Goal: Transaction & Acquisition: Purchase product/service

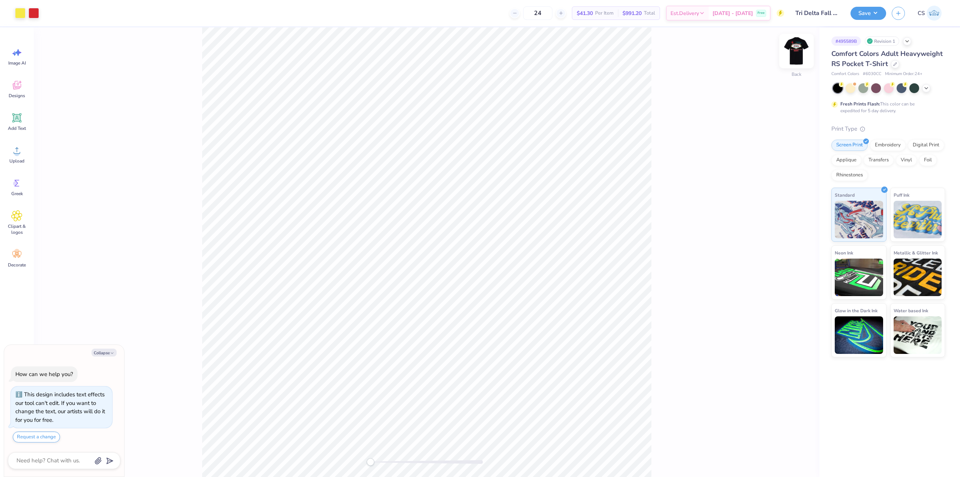
click at [799, 49] on img at bounding box center [797, 51] width 30 height 30
type textarea "x"
type input "1.12"
type input "1.20"
type input "13.33"
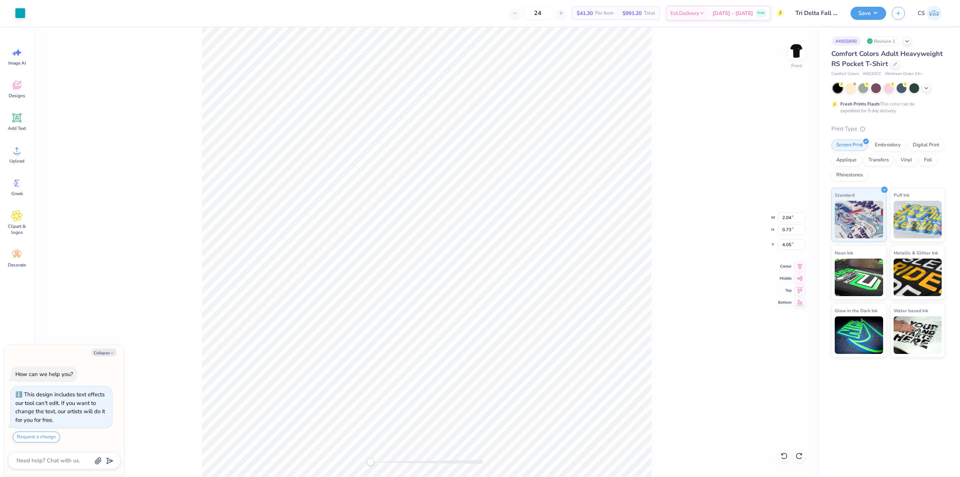
type textarea "x"
type input "0.70"
type input "0.99"
type input "4.03"
type textarea "x"
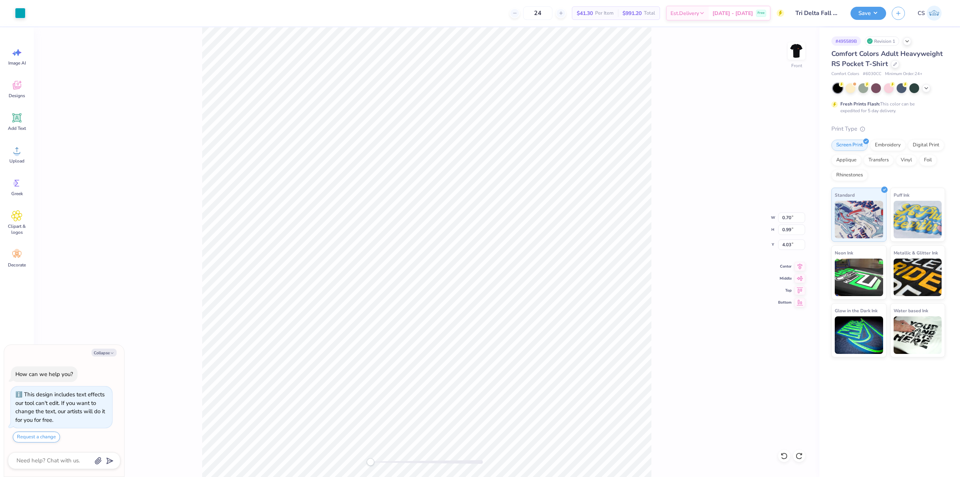
type input "0.93"
type input "0.70"
type input "4.07"
type textarea "x"
type input "10.48"
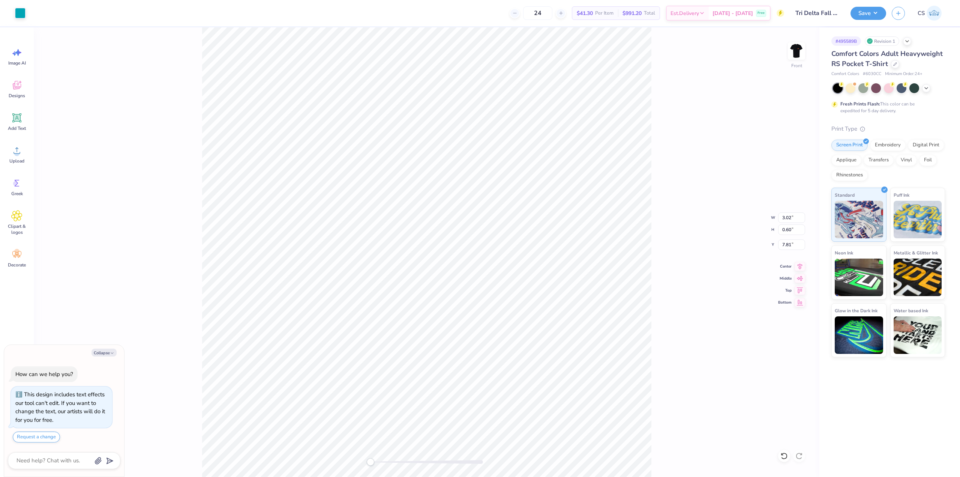
type input "4.59"
type input "7.01"
click at [17, 115] on icon at bounding box center [17, 117] width 7 height 7
type textarea "x"
type input "6.03"
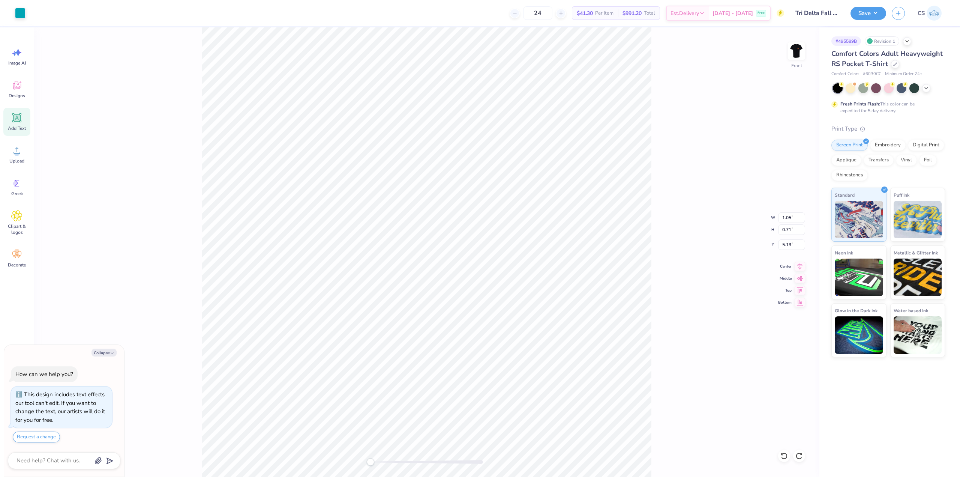
type input "1.75"
type input "13.38"
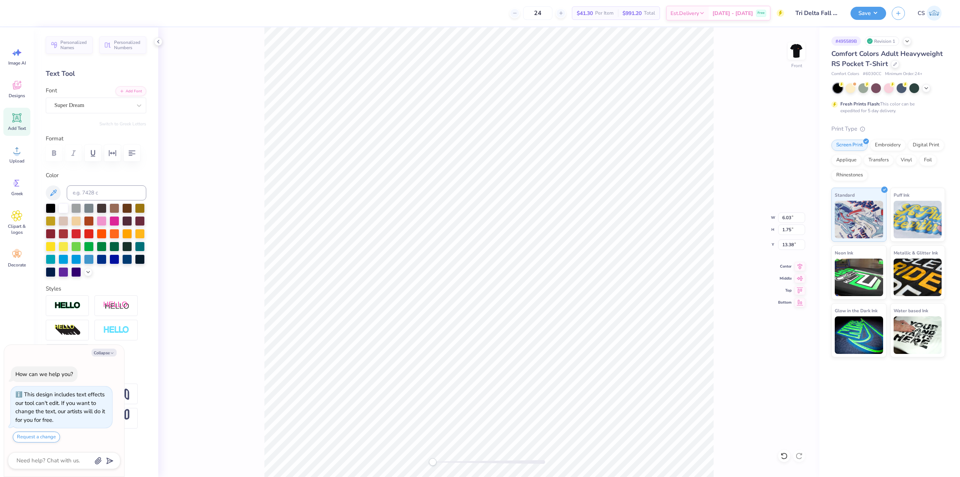
scroll to position [6, 1]
type textarea "x"
type textarea "C"
type textarea "x"
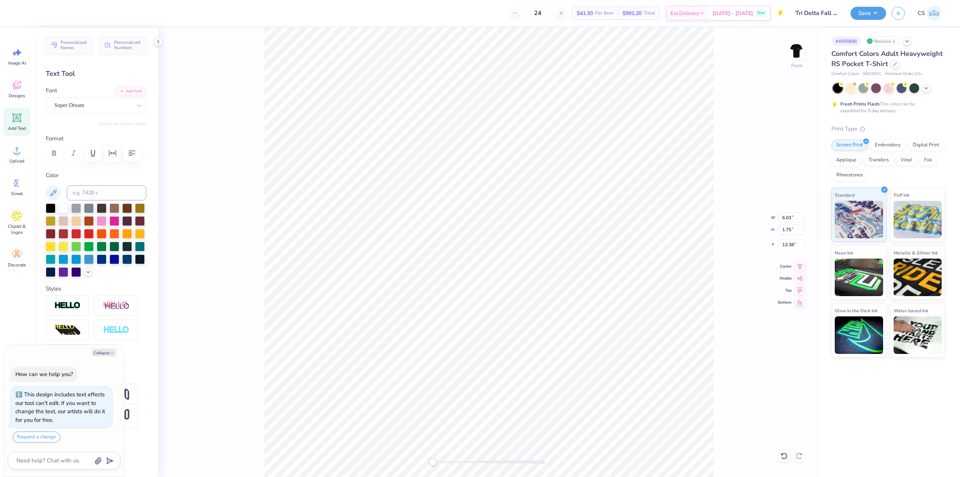
type textarea "Ch"
type textarea "x"
type textarea "Chi"
type textarea "x"
type textarea "Ch"
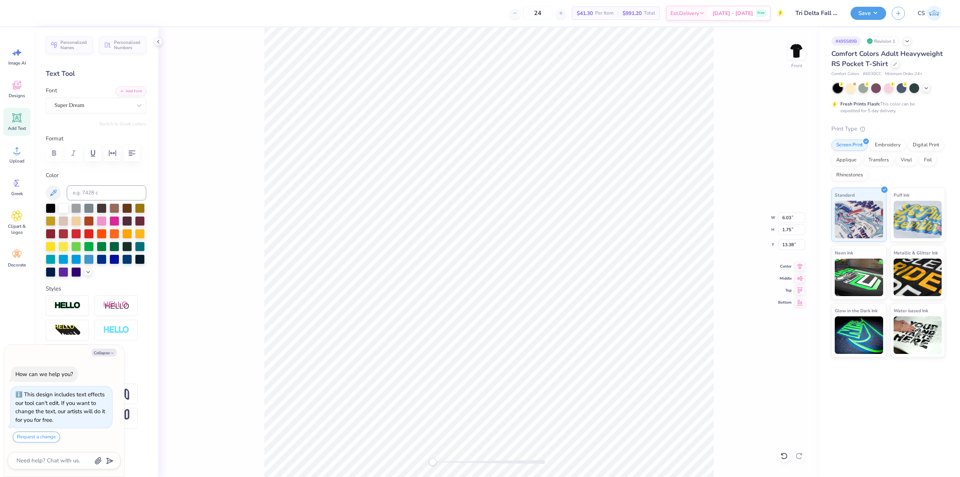
type textarea "x"
type textarea "C"
type textarea "x"
type textarea "CH"
type textarea "x"
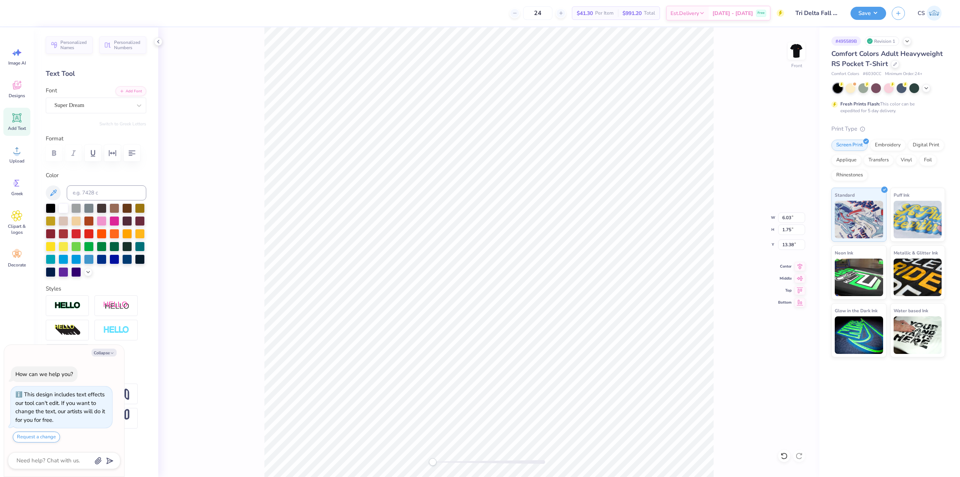
type textarea "CHA"
type textarea "x"
type textarea "CH"
type textarea "x"
type textarea "CHL"
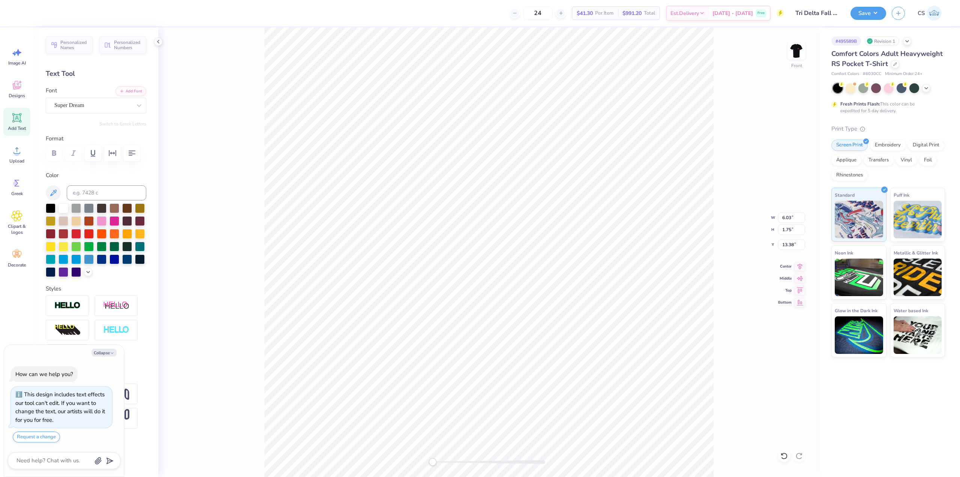
type textarea "x"
type textarea "CHLA"
click at [88, 109] on div "Super Dream" at bounding box center [93, 105] width 79 height 12
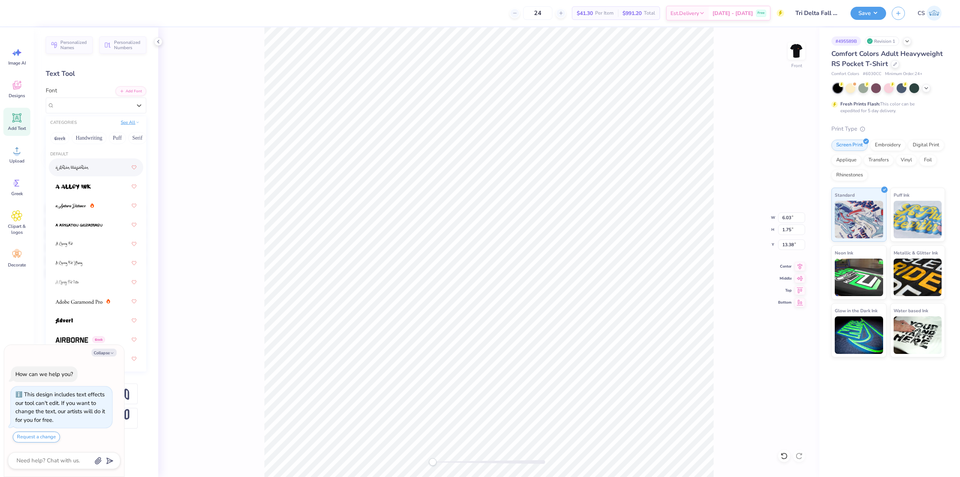
click at [132, 123] on button "See All" at bounding box center [130, 123] width 23 height 8
click at [111, 155] on button "Calligraphy" at bounding box center [108, 152] width 33 height 12
click at [99, 215] on div at bounding box center [96, 210] width 81 height 14
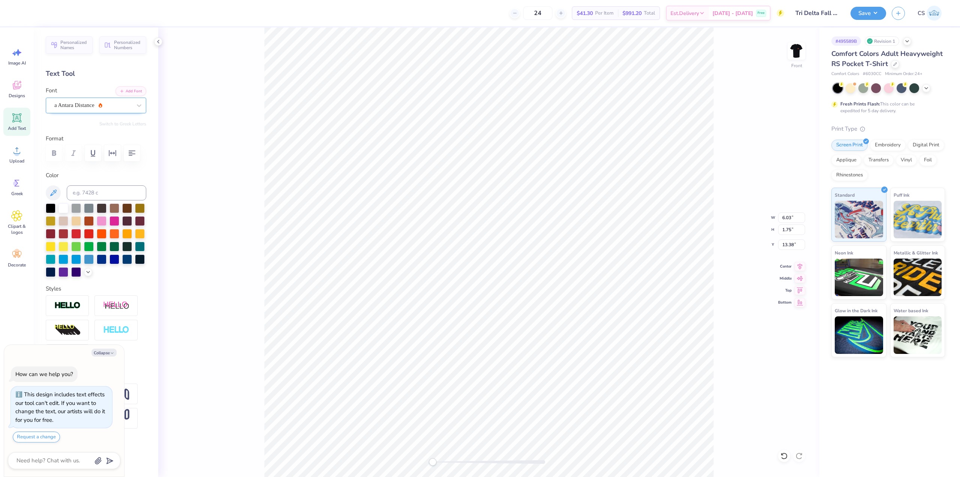
click at [99, 103] on div "a Antara Distance" at bounding box center [93, 105] width 79 height 12
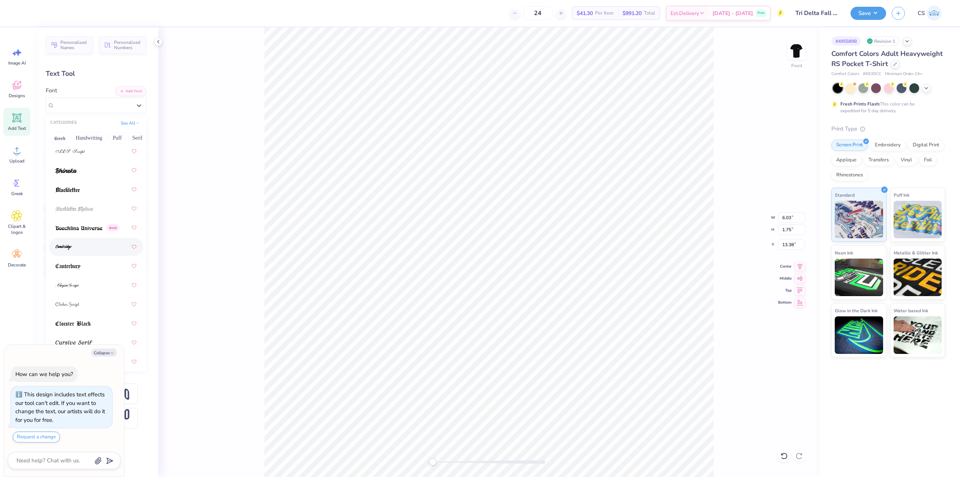
scroll to position [75, 0]
click at [81, 342] on img at bounding box center [70, 341] width 28 height 5
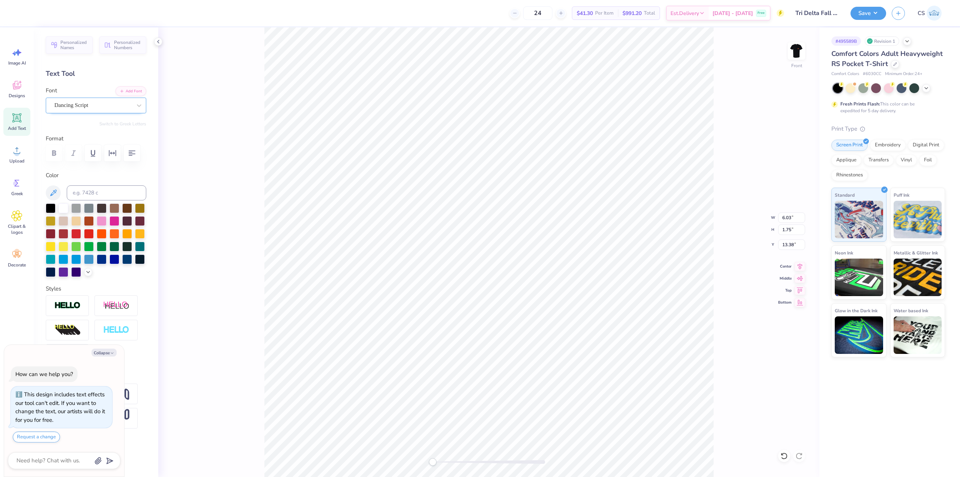
click at [117, 106] on div "Dancing Script" at bounding box center [93, 105] width 79 height 12
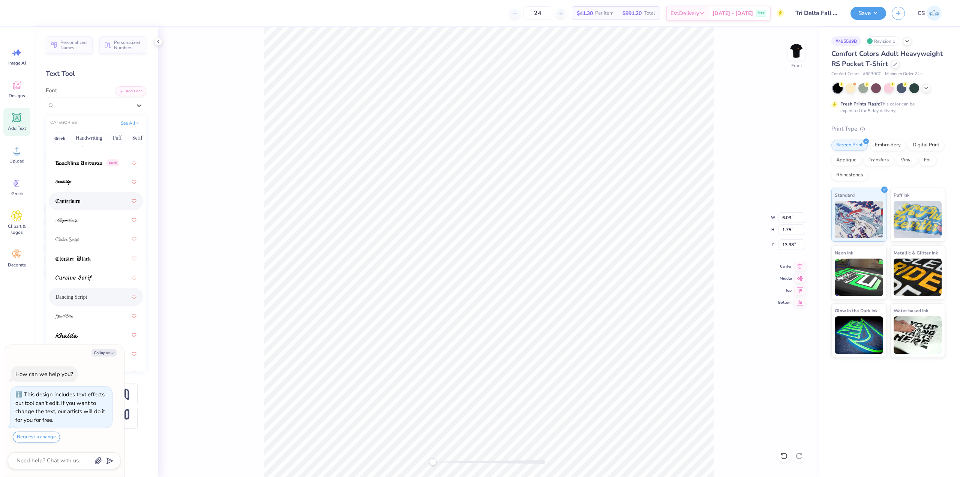
scroll to position [150, 0]
click at [89, 248] on img at bounding box center [74, 247] width 37 height 5
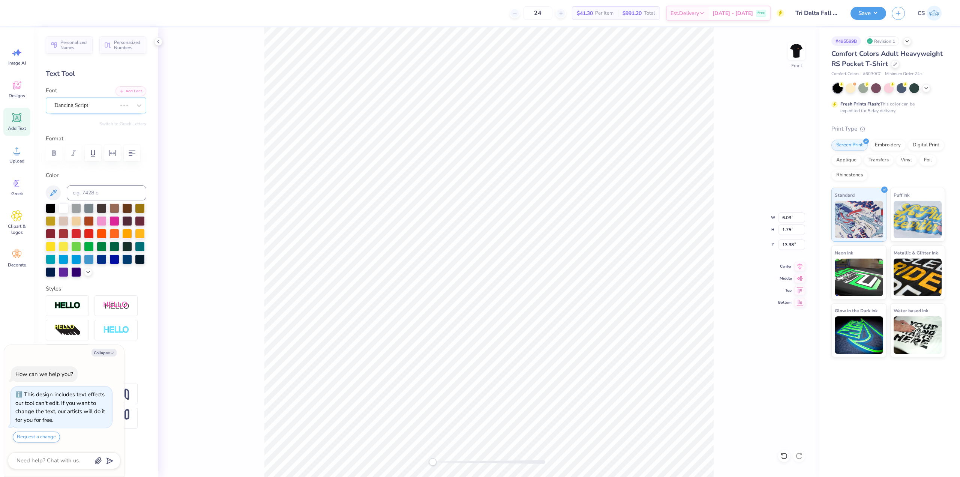
click at [109, 108] on div "Dancing Script" at bounding box center [86, 105] width 64 height 12
click at [110, 108] on div "Cursive Serif" at bounding box center [93, 105] width 79 height 12
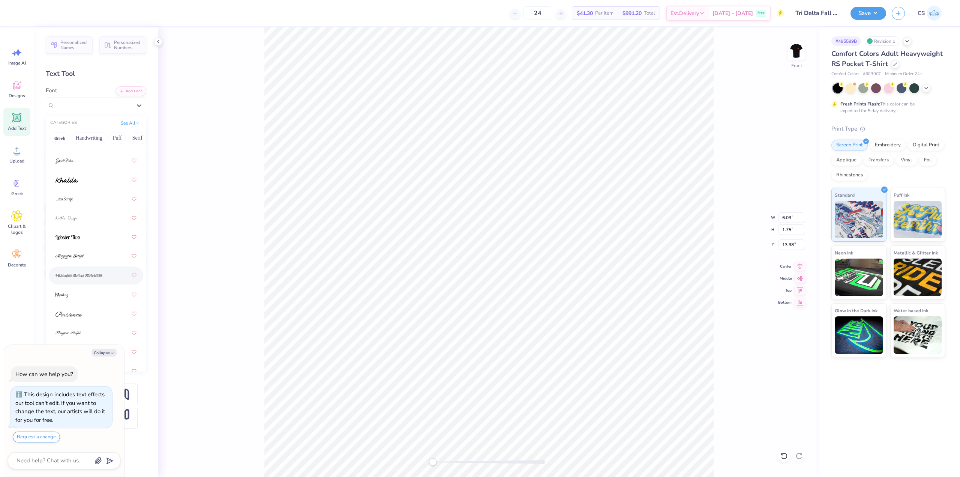
scroll to position [300, 0]
click at [75, 290] on img at bounding box center [69, 288] width 26 height 5
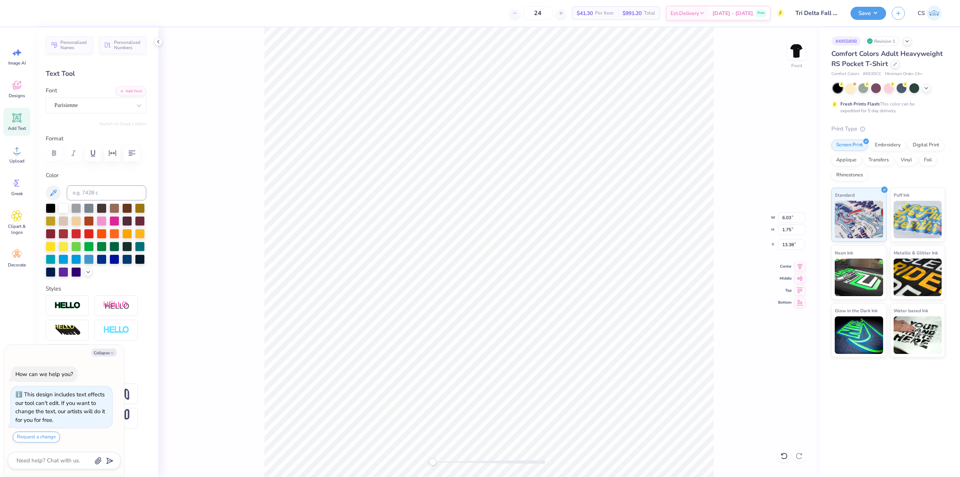
type textarea "x"
type input "1.55"
type input "0.71"
type input "5.13"
click at [51, 257] on div at bounding box center [51, 259] width 10 height 10
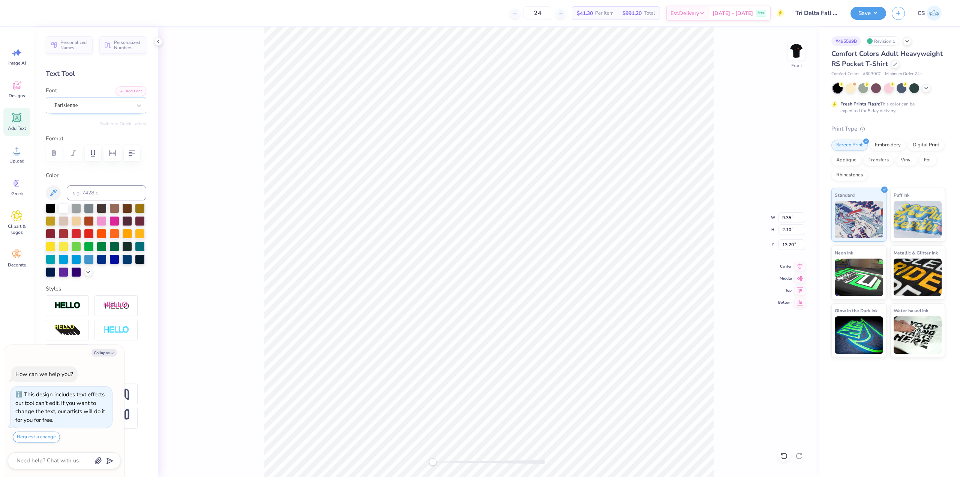
click at [84, 110] on div "Parisienne" at bounding box center [93, 105] width 79 height 12
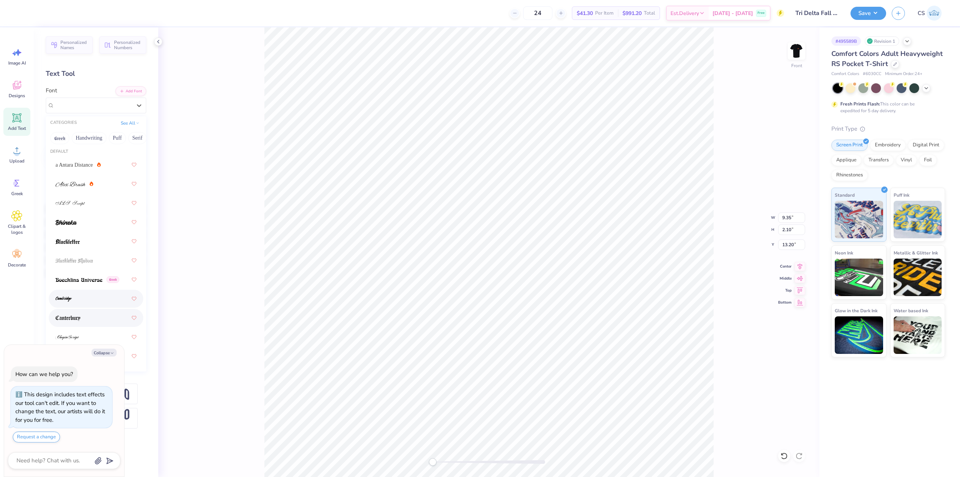
scroll to position [0, 0]
click at [87, 189] on div at bounding box center [75, 187] width 38 height 8
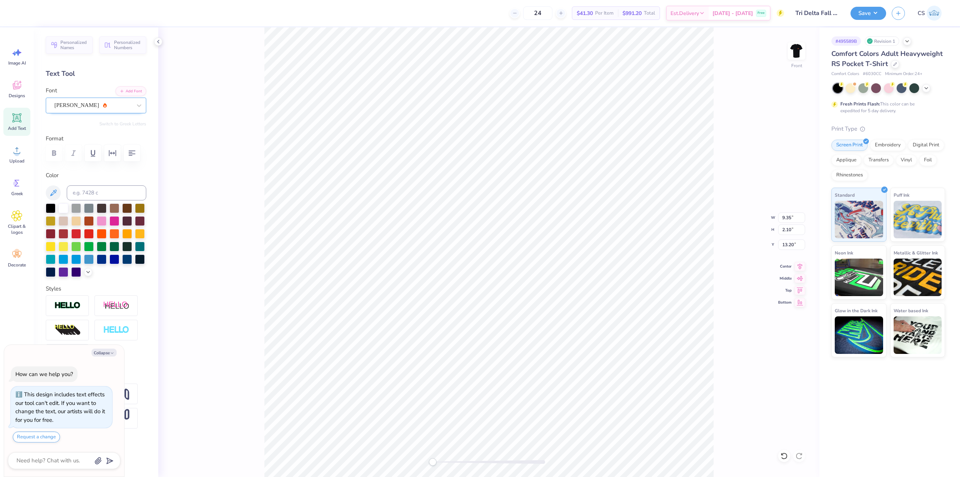
click at [89, 111] on div "Alex Brush" at bounding box center [96, 106] width 101 height 16
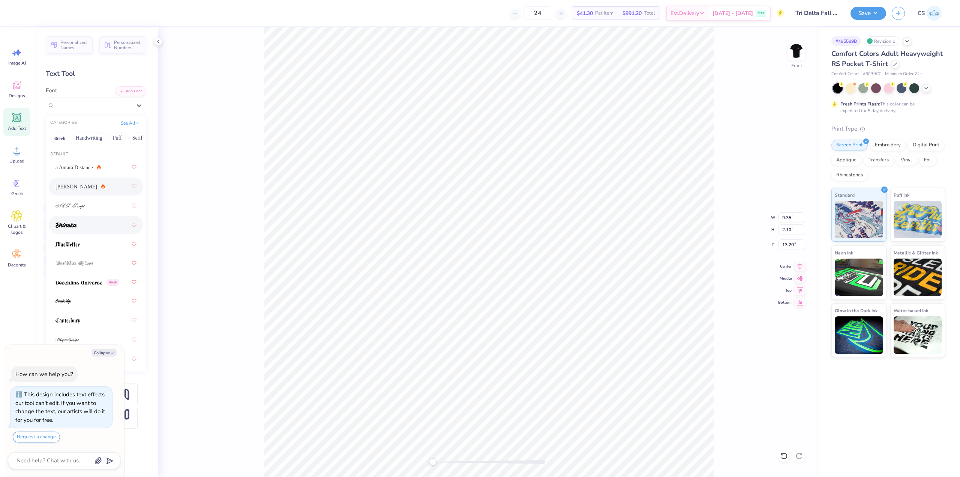
click at [81, 223] on div at bounding box center [96, 225] width 81 height 14
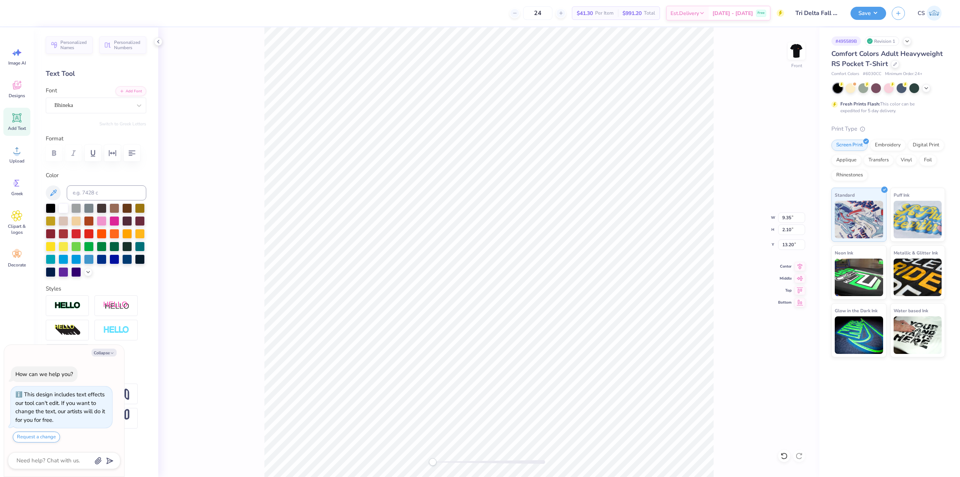
type textarea "x"
type input "2.55"
type input "0.95"
type input "3.95"
click at [805, 50] on div "Front" at bounding box center [488, 251] width 661 height 449
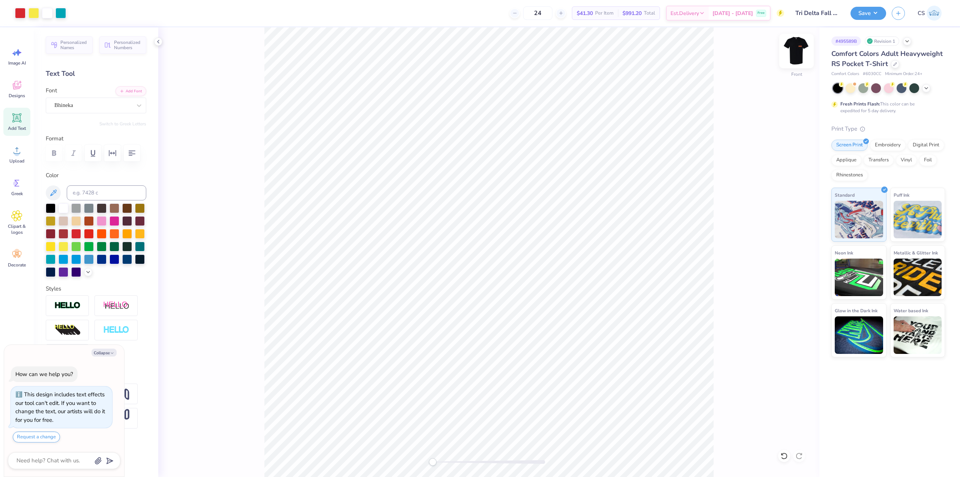
click at [794, 53] on img at bounding box center [797, 51] width 30 height 30
click at [794, 53] on img at bounding box center [796, 51] width 15 height 15
type textarea "x"
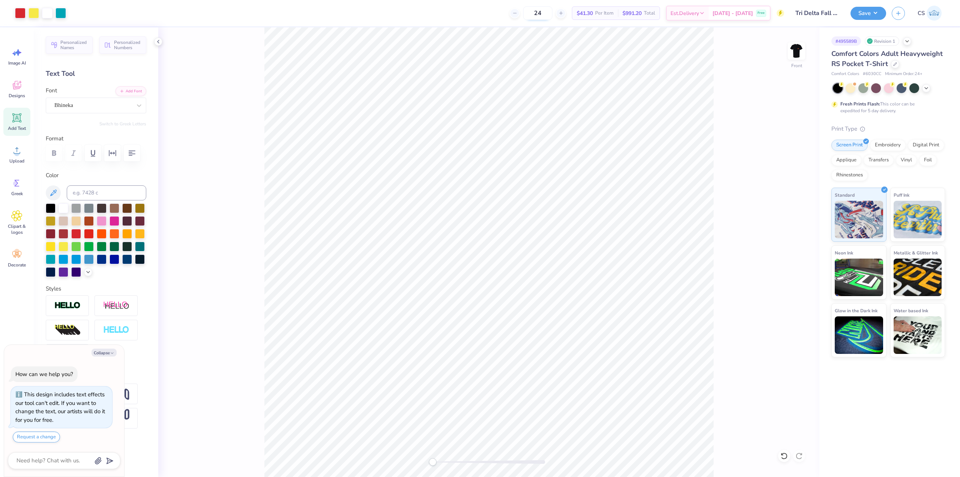
click at [553, 10] on input "24" at bounding box center [537, 13] width 29 height 14
click at [553, 9] on input "24" at bounding box center [537, 13] width 29 height 14
drag, startPoint x: 556, startPoint y: 9, endPoint x: 538, endPoint y: 11, distance: 18.4
click at [538, 11] on input "24" at bounding box center [537, 13] width 29 height 14
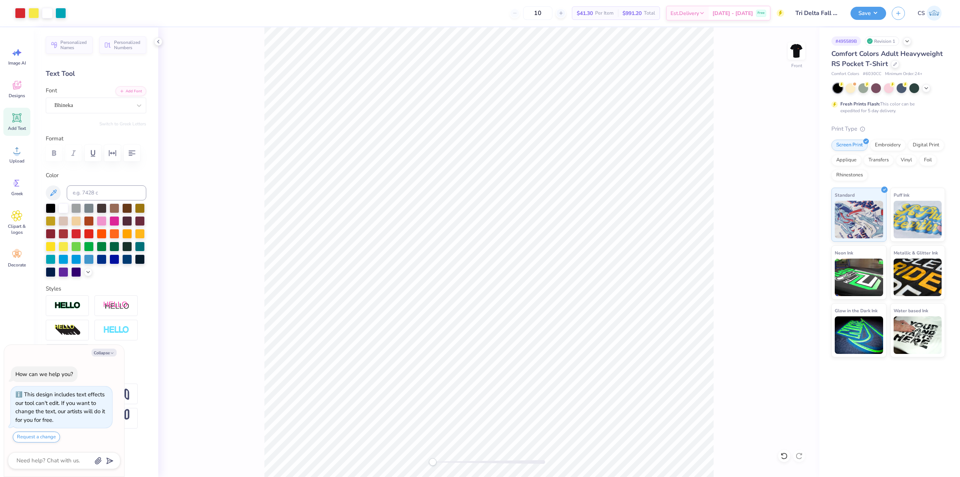
type input "100"
type textarea "x"
type input "100"
click at [264, 20] on div "100 $27.34 Per Item $2,734.00 Total Est. Delivery Sep 22 - 25 Free" at bounding box center [428, 13] width 713 height 26
click at [800, 53] on img at bounding box center [797, 51] width 30 height 30
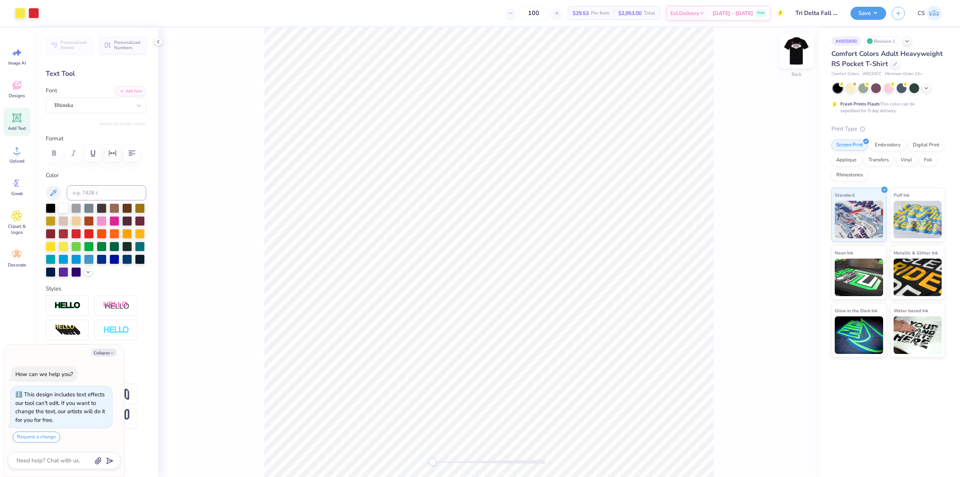
click at [794, 52] on img at bounding box center [797, 51] width 30 height 30
click at [794, 52] on img at bounding box center [796, 51] width 15 height 15
click at [807, 56] on div "Back" at bounding box center [488, 251] width 661 height 449
click at [801, 56] on img at bounding box center [797, 51] width 30 height 30
click at [796, 64] on div "Front" at bounding box center [796, 55] width 17 height 27
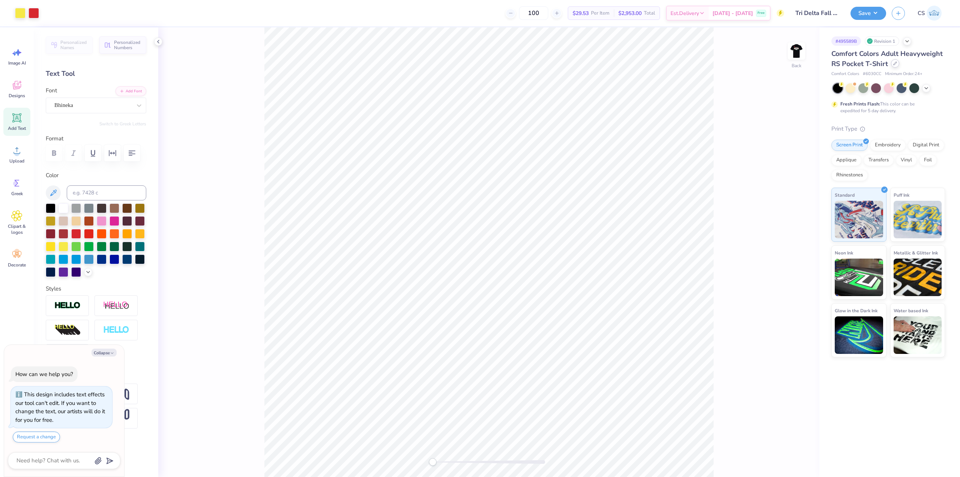
click at [897, 66] on div at bounding box center [895, 63] width 8 height 8
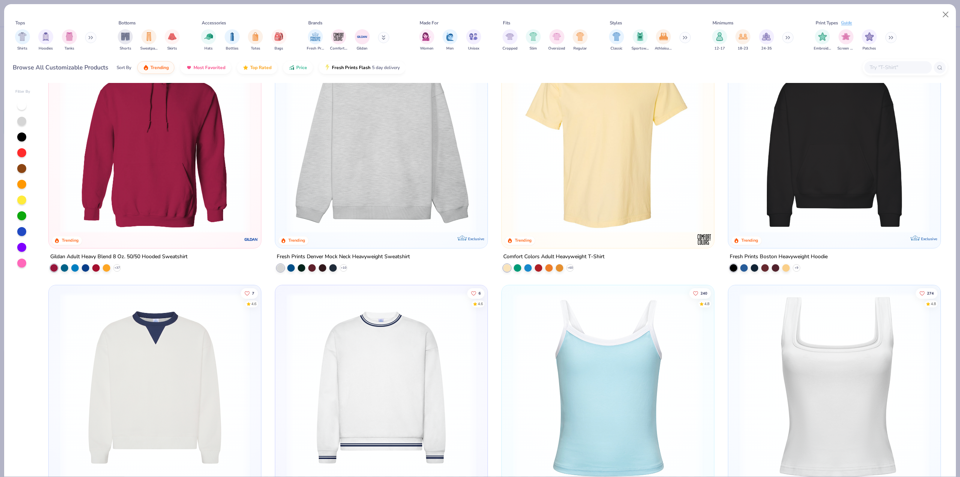
scroll to position [38, 0]
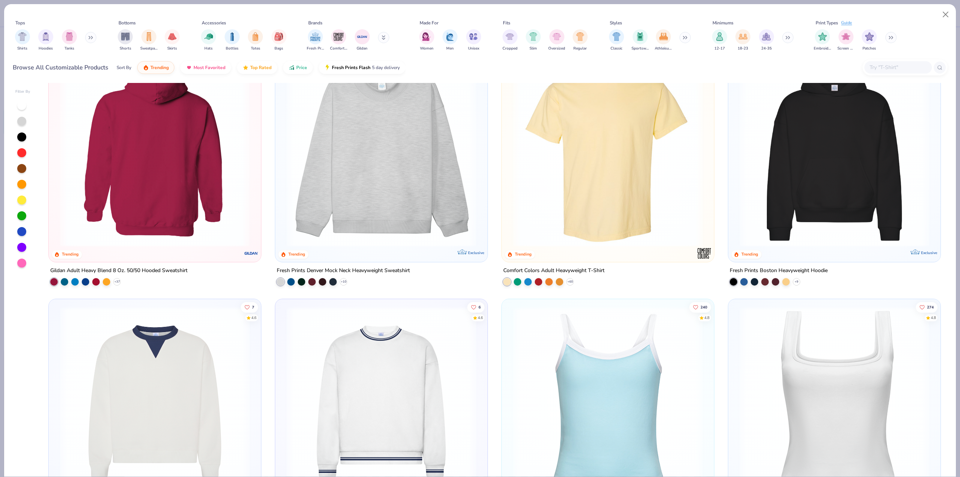
click at [192, 218] on img at bounding box center [154, 152] width 197 height 190
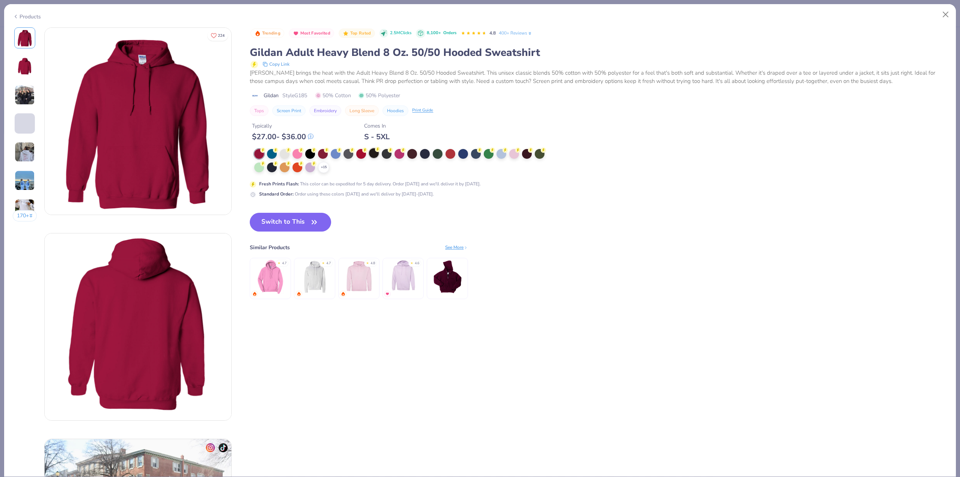
click at [377, 151] on circle at bounding box center [377, 149] width 5 height 5
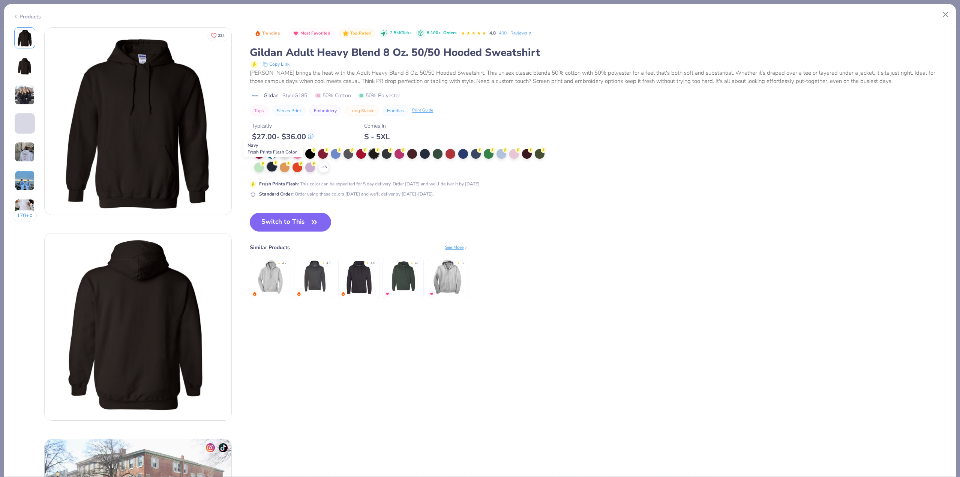
click at [270, 170] on div at bounding box center [272, 167] width 10 height 10
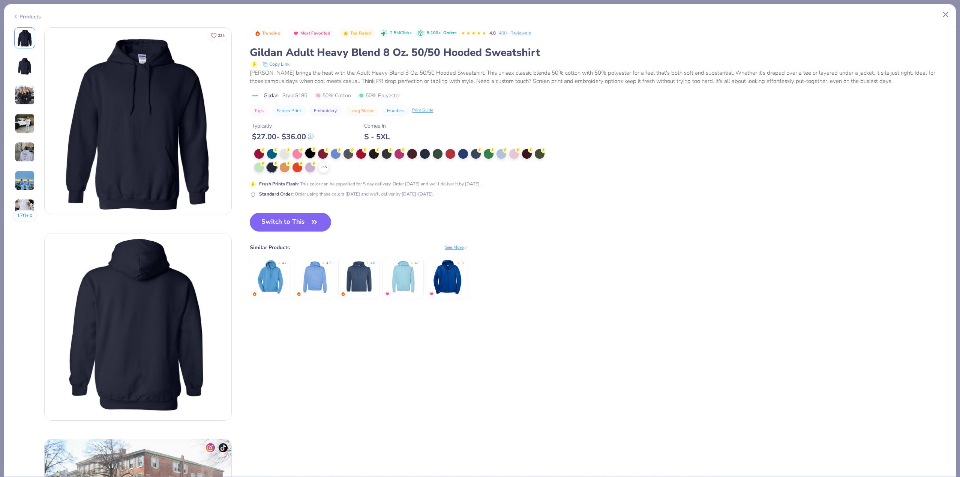
click at [309, 156] on div at bounding box center [310, 153] width 10 height 10
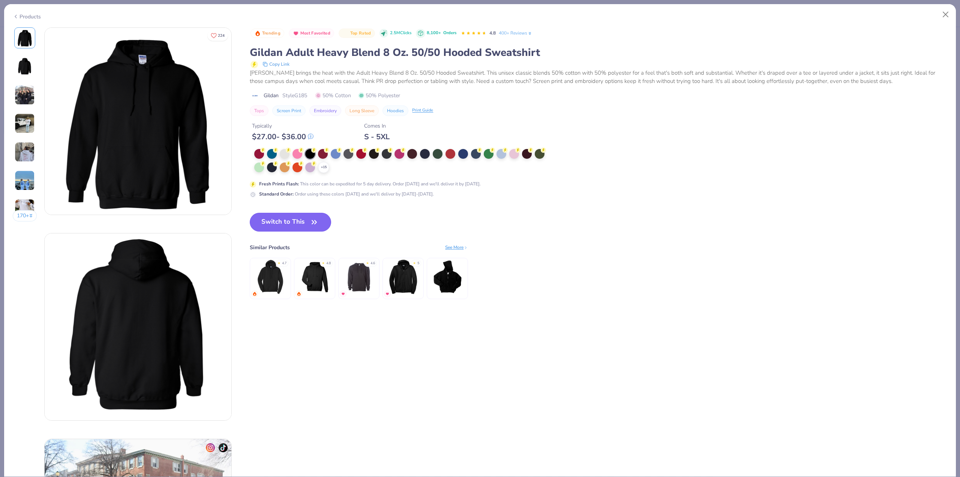
click at [305, 228] on button "Switch to This" at bounding box center [290, 222] width 81 height 19
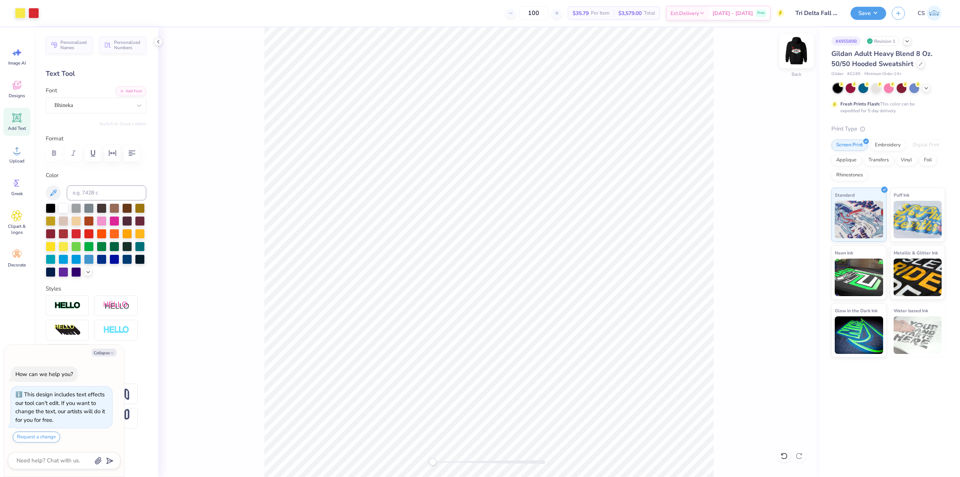
click at [795, 65] on div "Back" at bounding box center [796, 55] width 17 height 27
type textarea "x"
click at [512, 13] on line at bounding box center [510, 13] width 3 height 0
type input "99"
click at [548, 12] on input "99" at bounding box center [533, 13] width 29 height 14
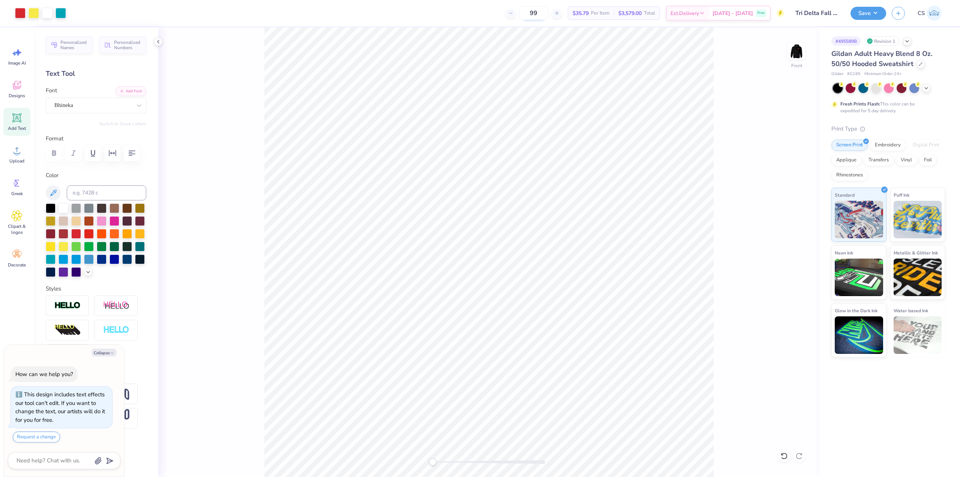
click at [548, 12] on input "99" at bounding box center [533, 13] width 29 height 14
click at [551, 12] on input "99" at bounding box center [562, 13] width 29 height 14
click at [548, 12] on input "99" at bounding box center [533, 13] width 29 height 14
drag, startPoint x: 550, startPoint y: 12, endPoint x: 510, endPoint y: 15, distance: 39.9
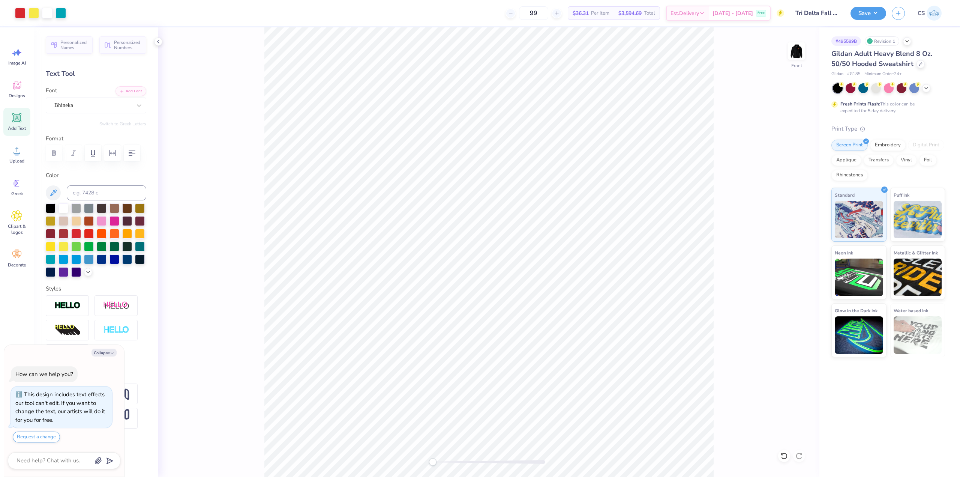
click at [514, 11] on div "99 $36.31 Per Item $3,594.69 Total Est. Delivery Sep 22 - 25 Free" at bounding box center [428, 13] width 713 height 26
click at [545, 12] on input "99" at bounding box center [533, 13] width 29 height 14
drag, startPoint x: 545, startPoint y: 12, endPoint x: 526, endPoint y: 12, distance: 19.1
click at [527, 12] on div "99" at bounding box center [534, 13] width 56 height 14
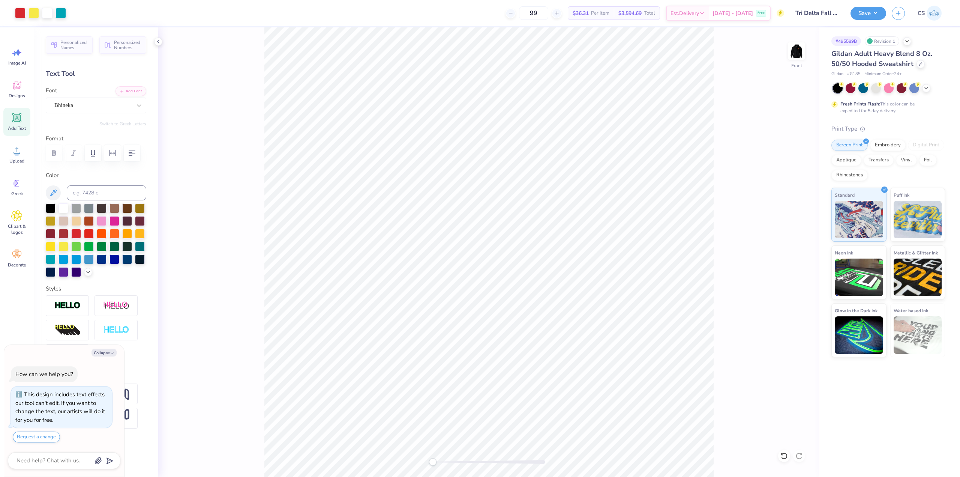
type textarea "x"
type input "30"
type textarea "x"
type input "30"
click at [722, 69] on div "Front" at bounding box center [488, 251] width 661 height 449
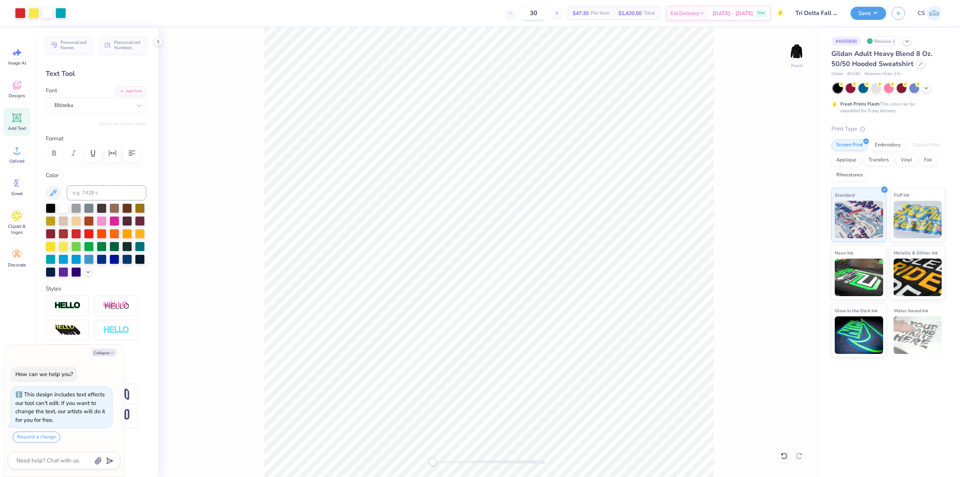
click at [548, 14] on input "30" at bounding box center [533, 13] width 29 height 14
drag, startPoint x: 549, startPoint y: 14, endPoint x: 373, endPoint y: 2, distance: 177.1
click at [421, 5] on div "30 $47.35 Per Item $1,420.50 Total Est. Delivery Sep 22 - 25 Free" at bounding box center [428, 13] width 713 height 26
click at [795, 52] on img at bounding box center [797, 51] width 30 height 30
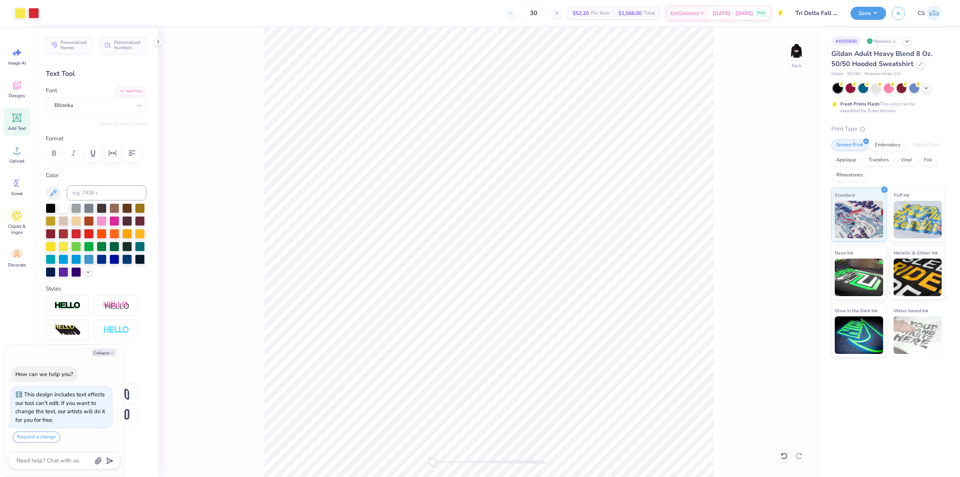
click at [795, 52] on img at bounding box center [796, 51] width 15 height 15
type textarea "x"
drag, startPoint x: 583, startPoint y: 12, endPoint x: 598, endPoint y: 13, distance: 15.4
click at [589, 13] on span "$47.35" at bounding box center [581, 13] width 16 height 8
drag, startPoint x: 597, startPoint y: 11, endPoint x: 539, endPoint y: -2, distance: 59.4
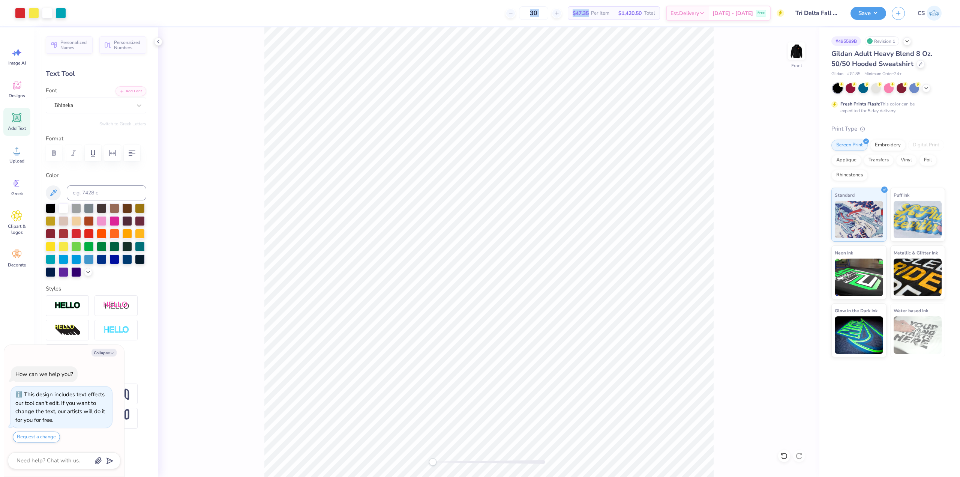
click at [539, 0] on html "Art colors 30 $47.35 Per Item $1,420.50 Total Est. Delivery Sep 22 - 25 Free De…" at bounding box center [480, 238] width 960 height 477
click at [546, 15] on input "30" at bounding box center [533, 13] width 29 height 14
click at [545, 9] on input "30" at bounding box center [533, 13] width 29 height 14
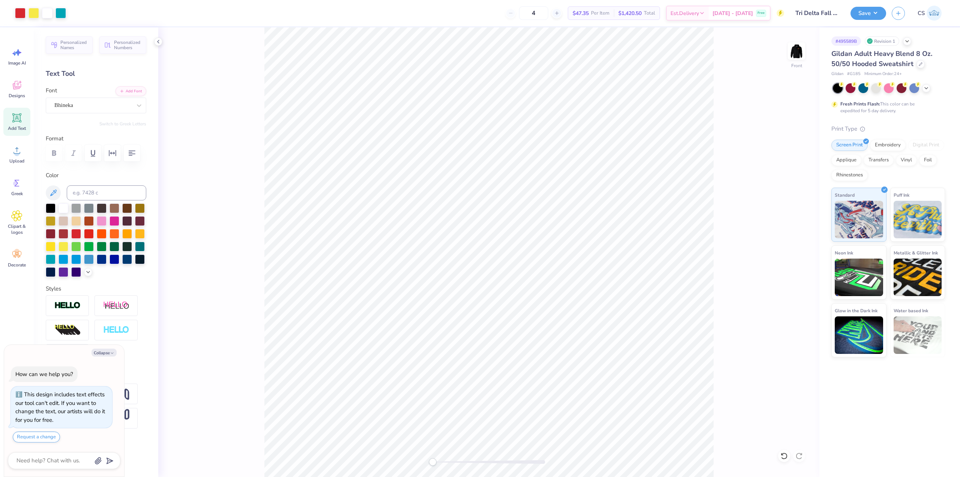
type input "40"
type textarea "x"
type input "4"
type textarea "x"
type input "50"
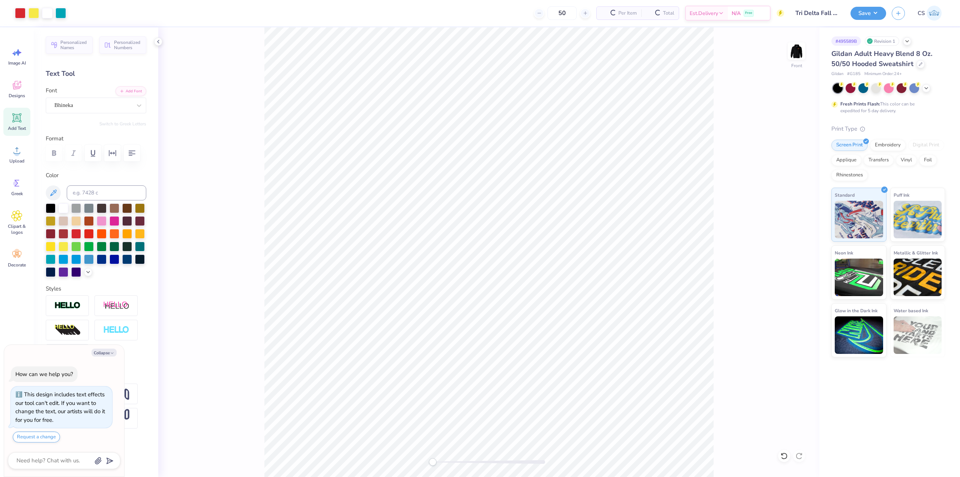
type textarea "x"
click at [543, 14] on input "50" at bounding box center [533, 13] width 29 height 14
type input "50"
click at [874, 15] on button "Save" at bounding box center [869, 12] width 36 height 13
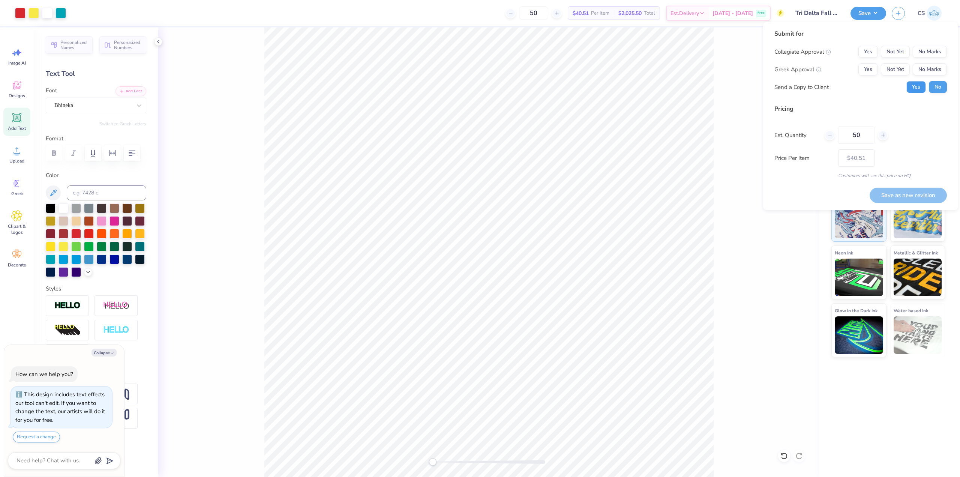
click at [917, 93] on button "Yes" at bounding box center [917, 87] width 20 height 12
click at [936, 53] on button "No Marks" at bounding box center [930, 52] width 34 height 12
click at [867, 55] on button "Yes" at bounding box center [869, 52] width 20 height 12
click at [870, 69] on button "Yes" at bounding box center [869, 69] width 20 height 12
click at [900, 194] on button "Save as new revision" at bounding box center [908, 195] width 77 height 15
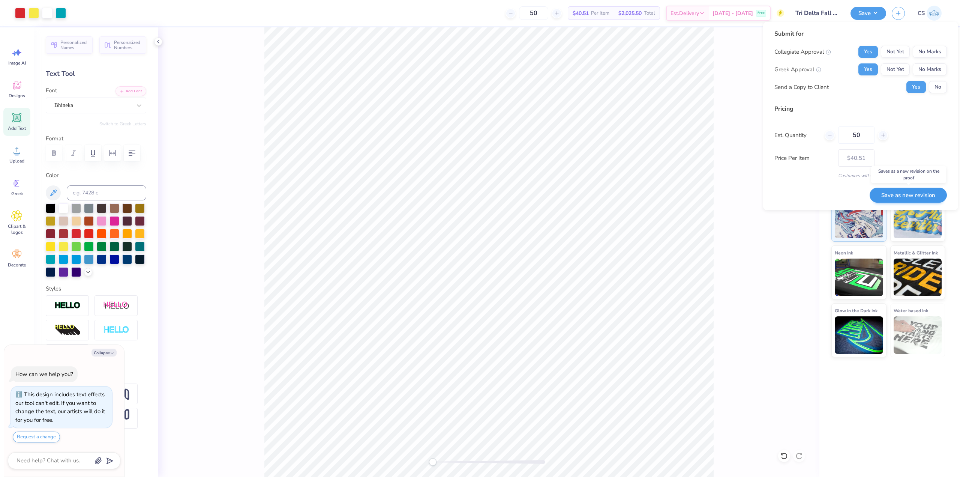
type textarea "x"
type input "– –"
type textarea "x"
type input "$40.51"
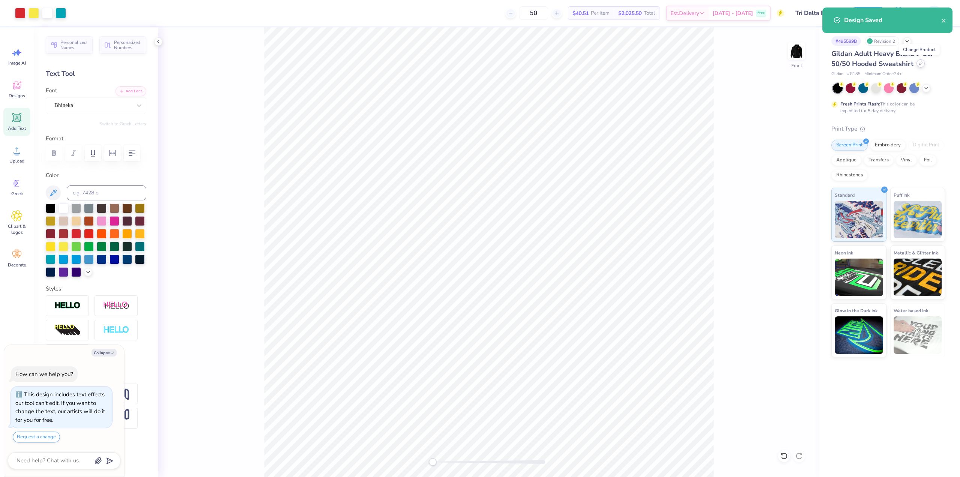
click at [918, 66] on div at bounding box center [921, 63] width 8 height 8
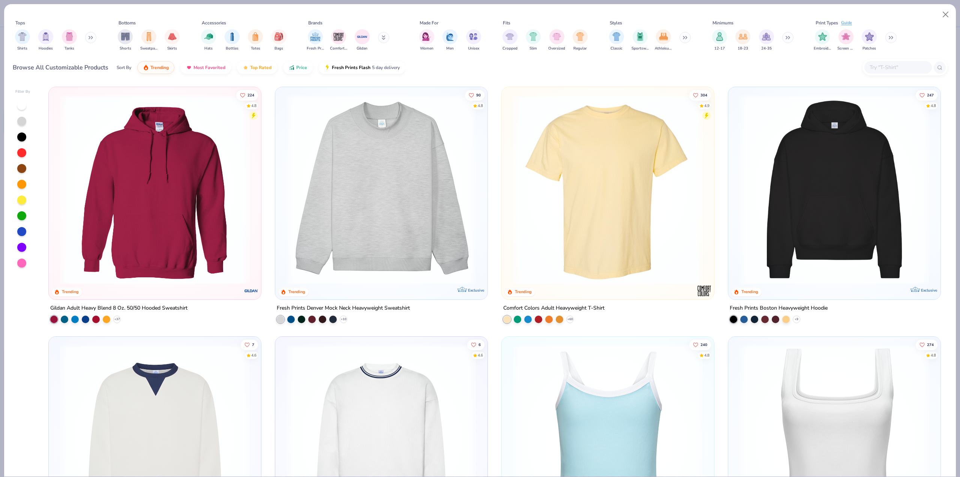
click at [550, 266] on img at bounding box center [607, 190] width 197 height 190
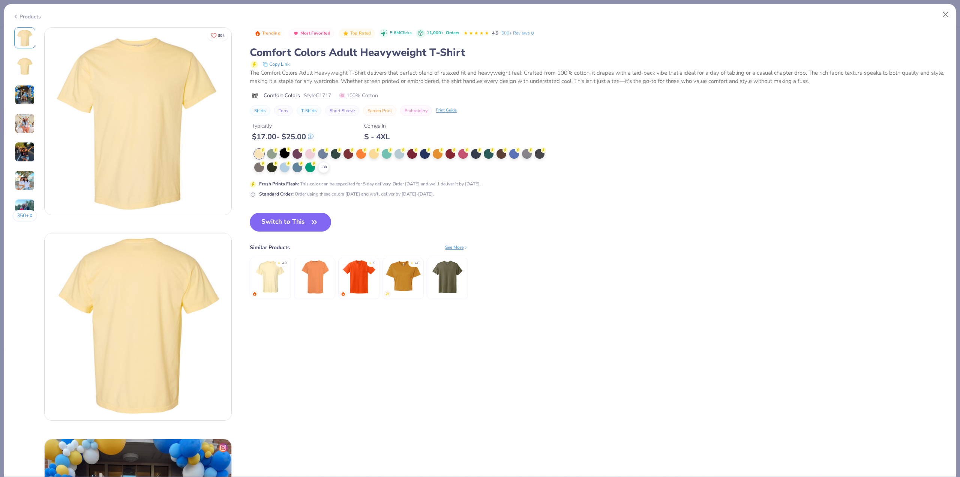
click at [290, 148] on circle at bounding box center [288, 149] width 5 height 5
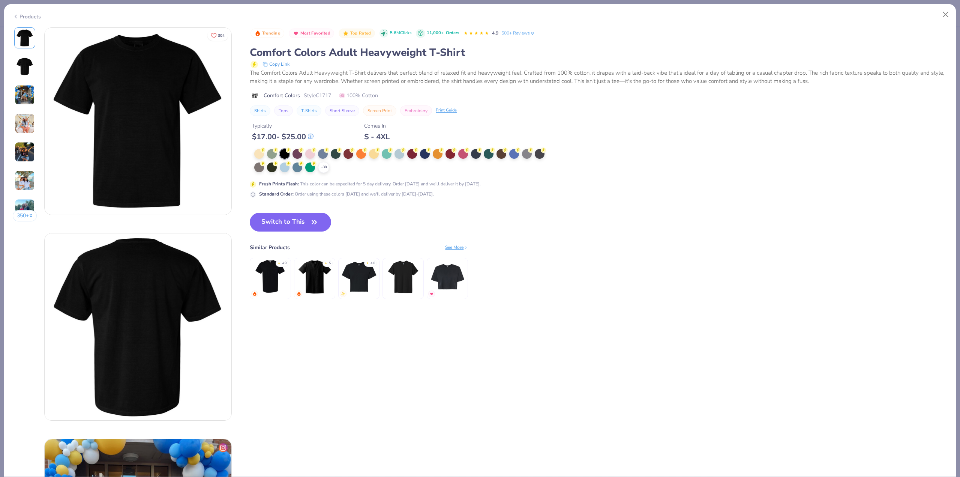
click at [311, 223] on icon "button" at bounding box center [314, 222] width 11 height 11
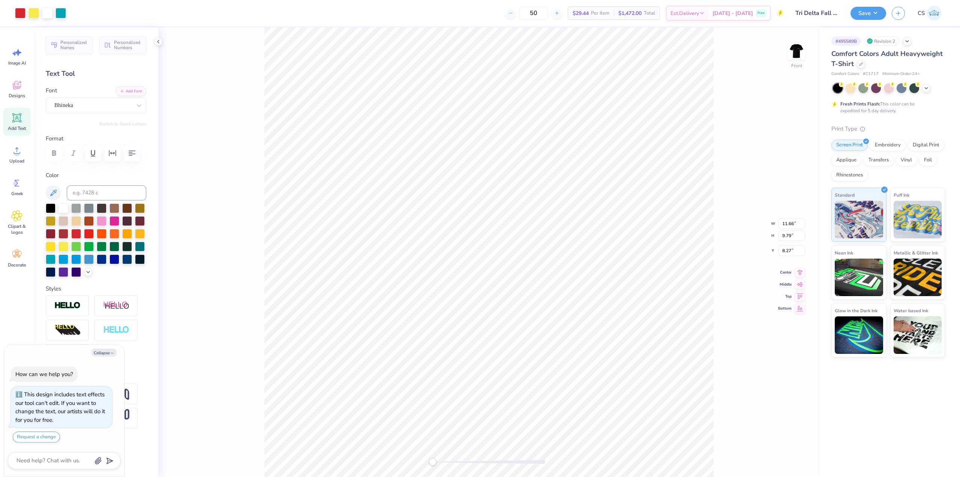
type textarea "x"
type input "3.00"
click at [795, 63] on div "Front" at bounding box center [796, 55] width 17 height 27
click at [796, 62] on div "Back" at bounding box center [796, 55] width 17 height 27
click at [796, 59] on img at bounding box center [796, 51] width 15 height 15
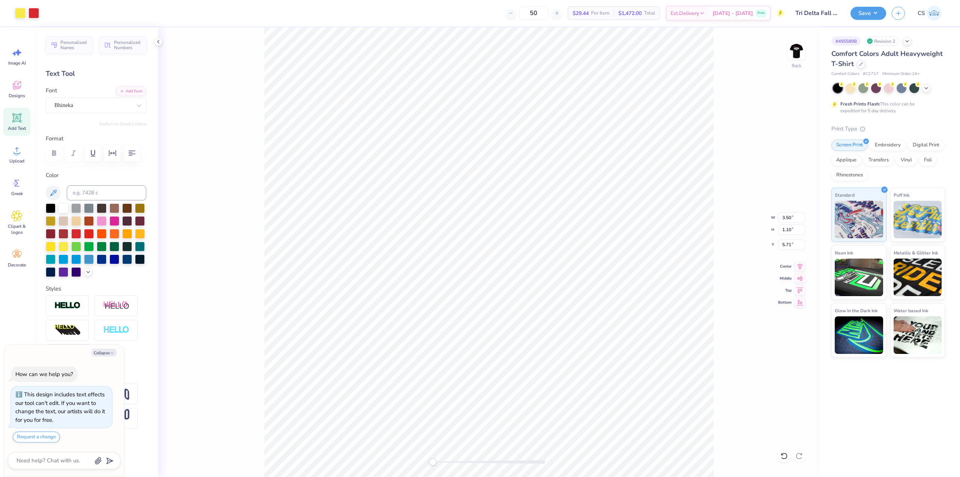
click at [758, 169] on div "Back W 3.50 3.50 " H 1.10 1.10 " Y 5.71 5.71 " Center Middle Top Bottom" at bounding box center [488, 251] width 661 height 449
click at [870, 14] on button "Save" at bounding box center [869, 12] width 36 height 13
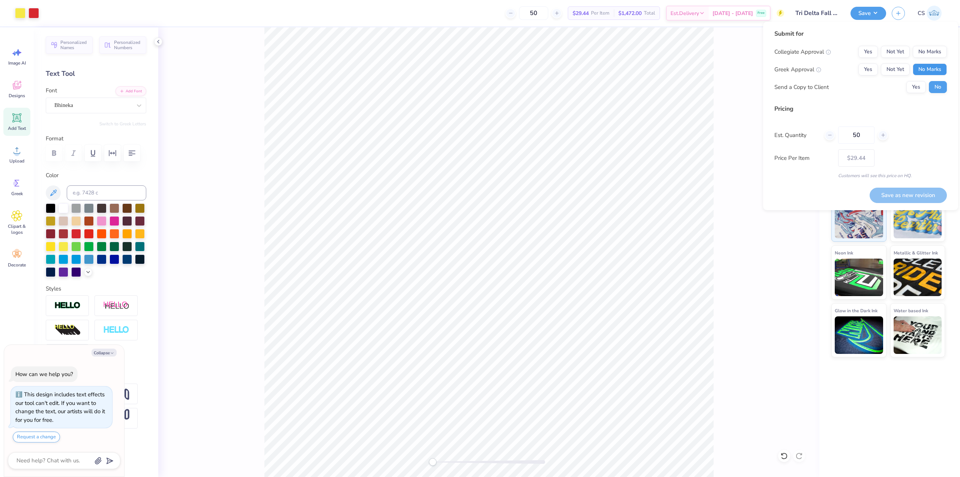
click at [923, 72] on button "No Marks" at bounding box center [930, 69] width 34 height 12
click at [874, 67] on button "Yes" at bounding box center [869, 69] width 20 height 12
click at [874, 54] on button "Yes" at bounding box center [869, 52] width 20 height 12
click at [899, 193] on button "Save as new revision" at bounding box center [908, 195] width 77 height 15
type textarea "x"
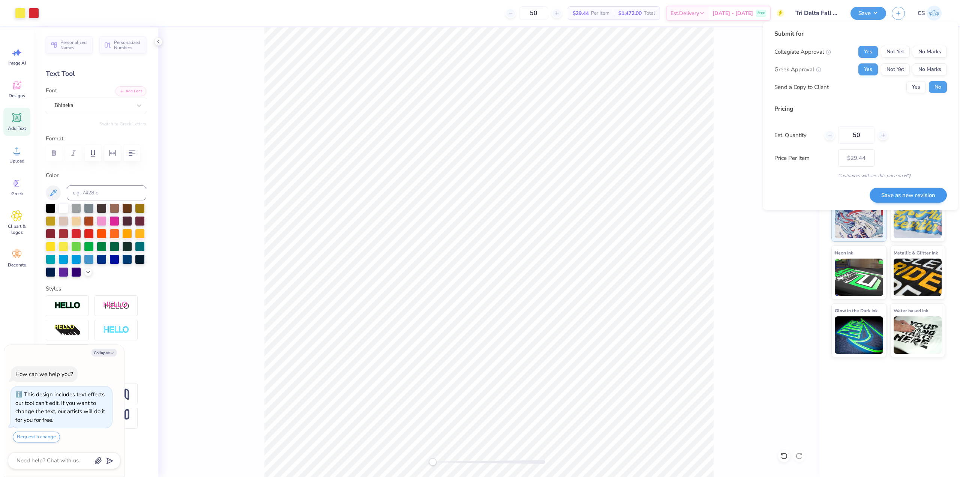
type input "– –"
type textarea "x"
type input "$29.44"
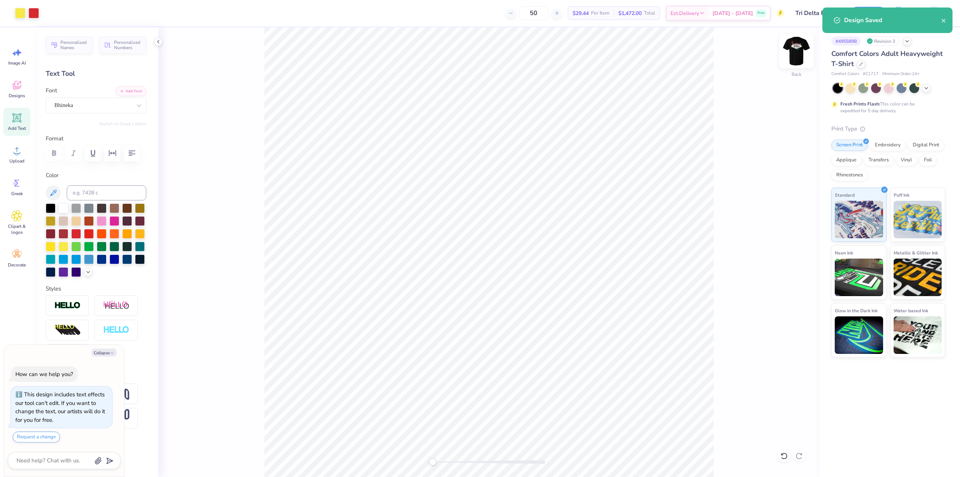
click at [805, 53] on div at bounding box center [797, 51] width 35 height 35
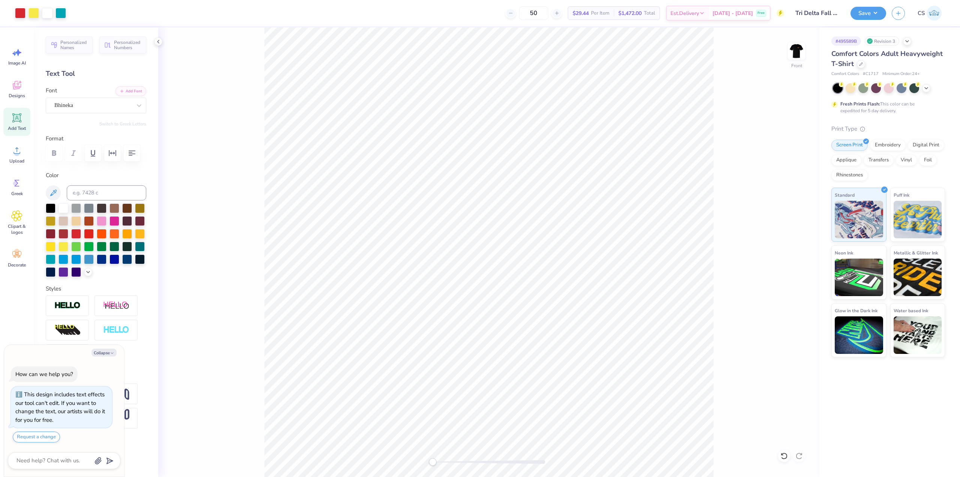
click at [884, 71] on div "Comfort Colors Adult Heavyweight T-Shirt Comfort Colors # C1717 Minimum Order: …" at bounding box center [889, 63] width 114 height 29
click at [872, 72] on span "# C1717" at bounding box center [871, 74] width 16 height 6
copy span "C1717"
click at [862, 64] on icon at bounding box center [861, 64] width 4 height 4
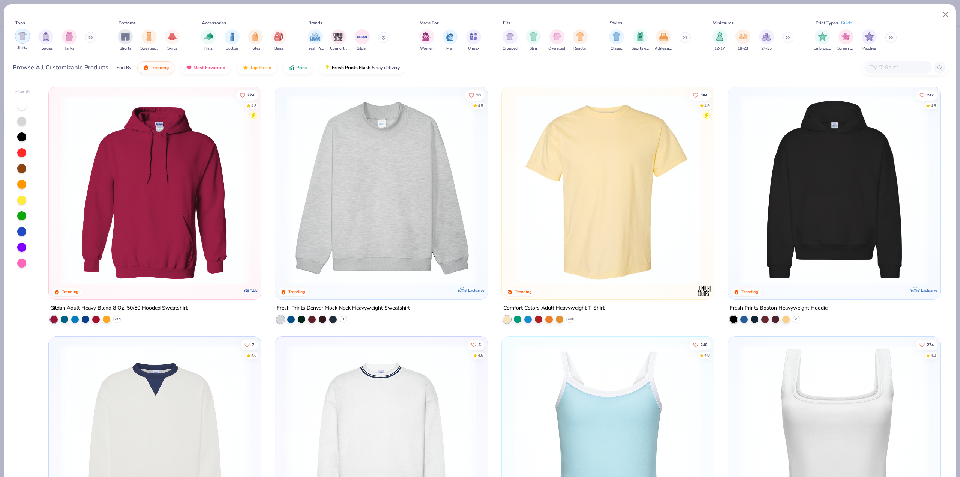
click at [24, 43] on div "filter for Shirts" at bounding box center [22, 36] width 15 height 15
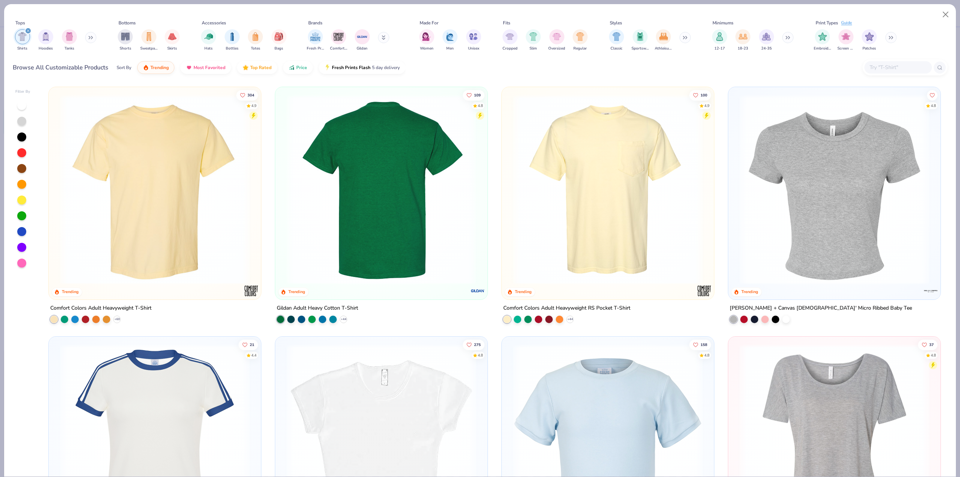
click at [345, 224] on img at bounding box center [381, 190] width 197 height 190
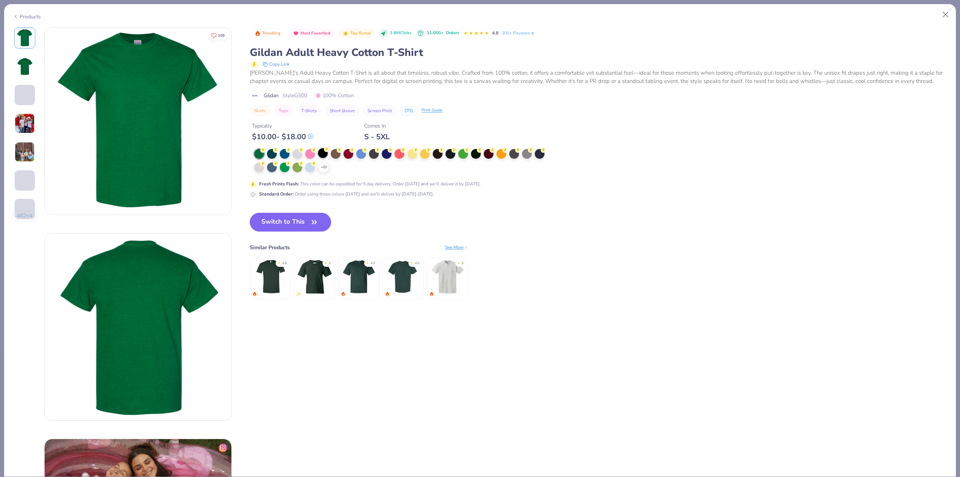
click at [325, 156] on div at bounding box center [323, 153] width 10 height 10
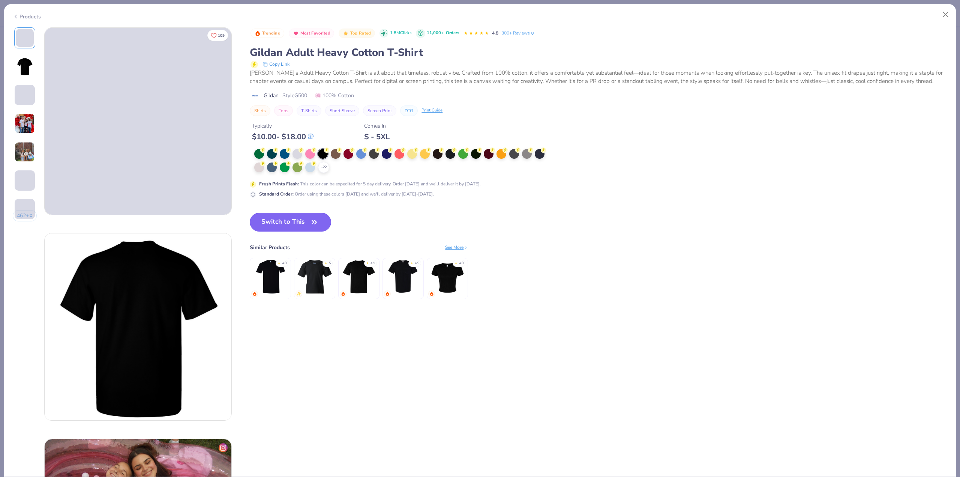
click at [308, 222] on button "Switch to This" at bounding box center [290, 222] width 81 height 19
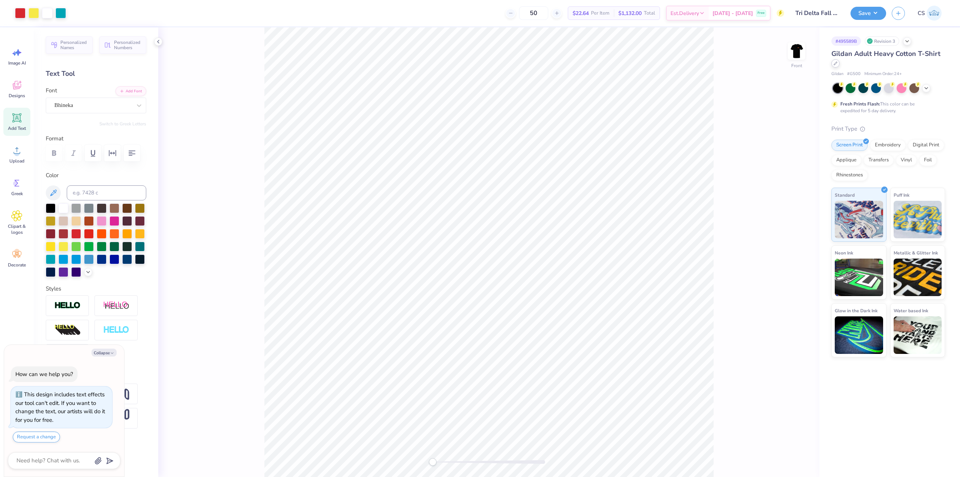
click at [834, 62] on div at bounding box center [836, 63] width 8 height 8
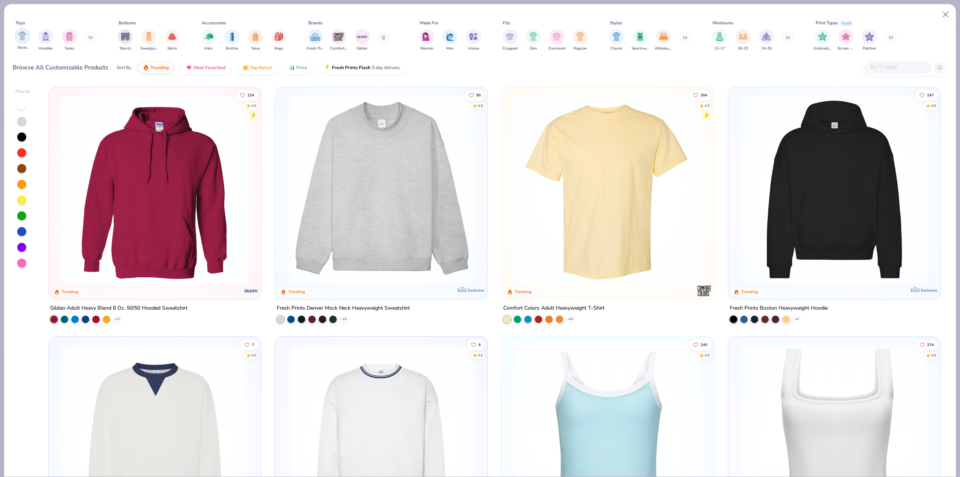
click at [26, 40] on img "filter for Shirts" at bounding box center [22, 36] width 9 height 9
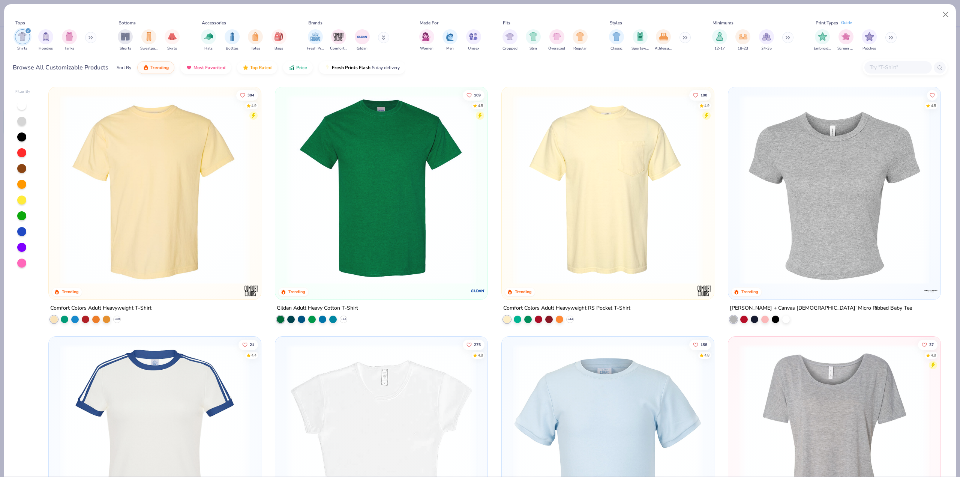
type textarea "x"
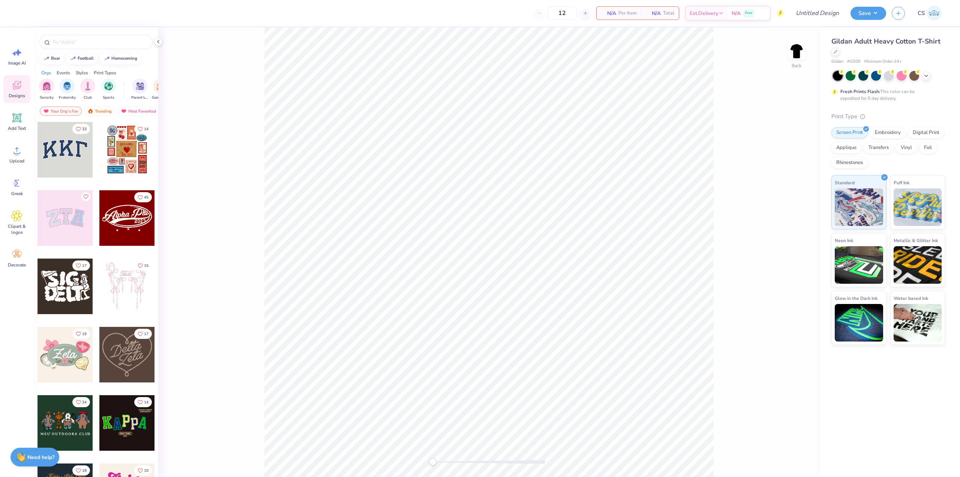
click at [855, 64] on span "# G500" at bounding box center [854, 62] width 14 height 6
click at [856, 62] on span "# G500" at bounding box center [854, 62] width 14 height 6
copy span "G500"
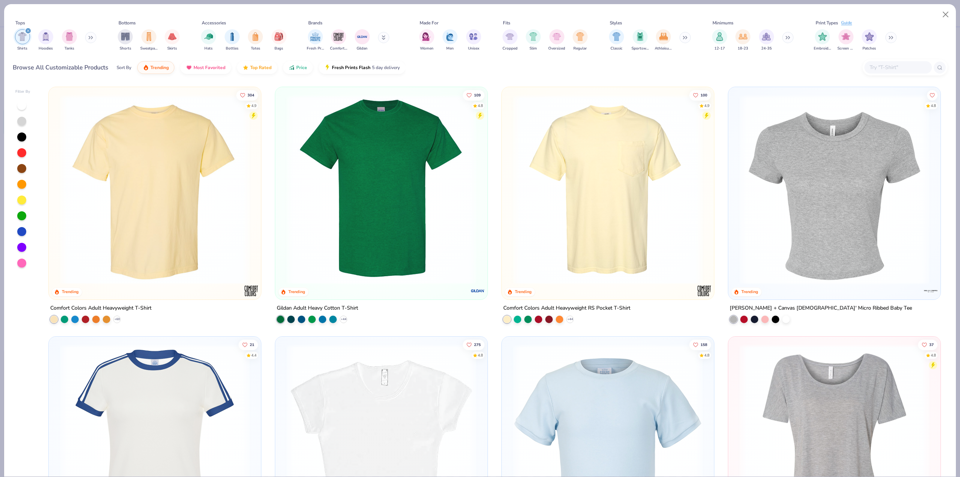
click at [385, 39] on icon at bounding box center [384, 38] width 3 height 1
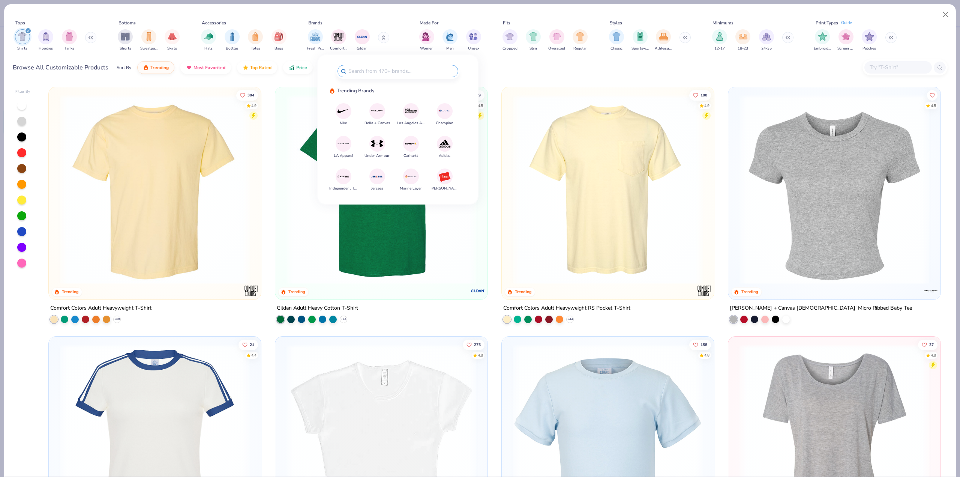
click at [385, 42] on div "Fresh Prints Comfort Colors Gildan" at bounding box center [353, 40] width 95 height 28
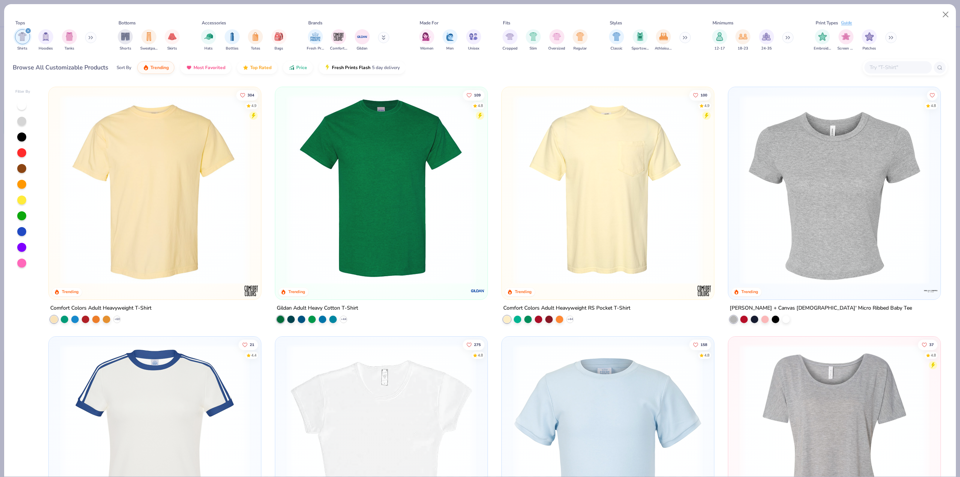
click at [380, 40] on button at bounding box center [383, 37] width 11 height 11
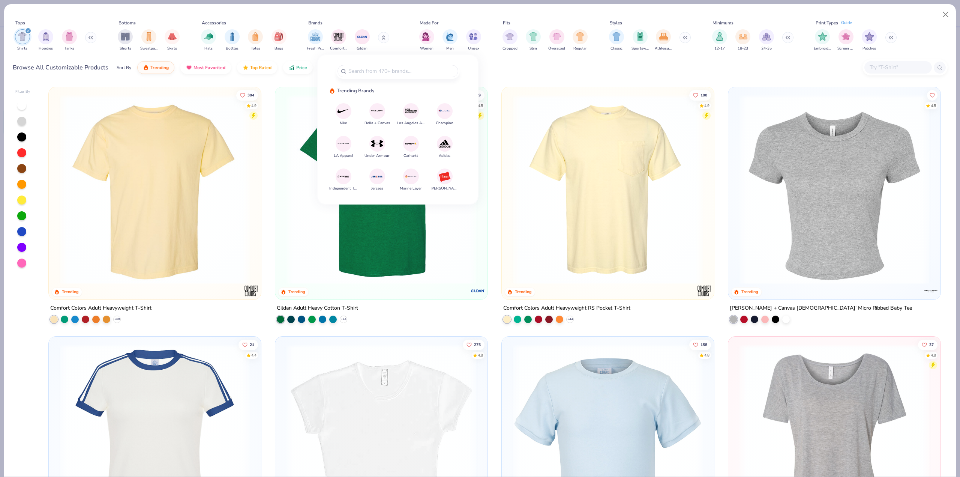
click at [379, 119] on button "Bella + Canvas" at bounding box center [378, 114] width 26 height 23
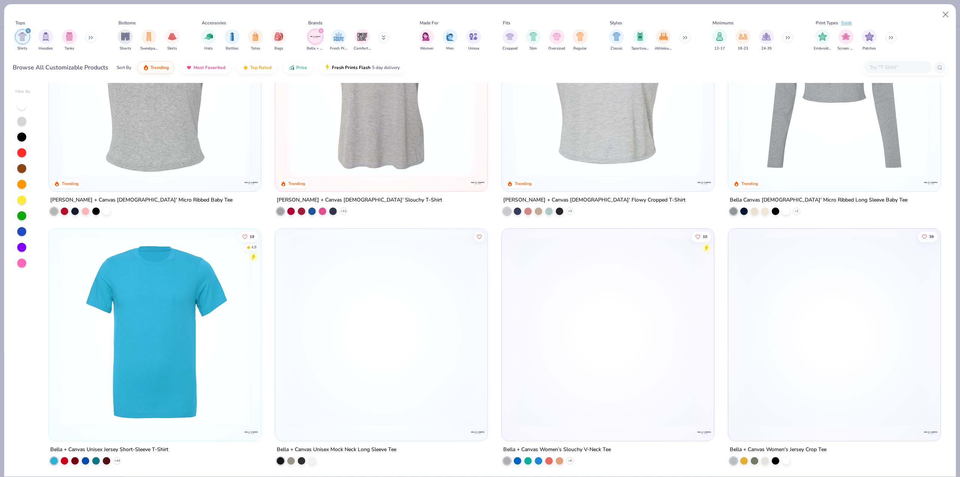
scroll to position [113, 0]
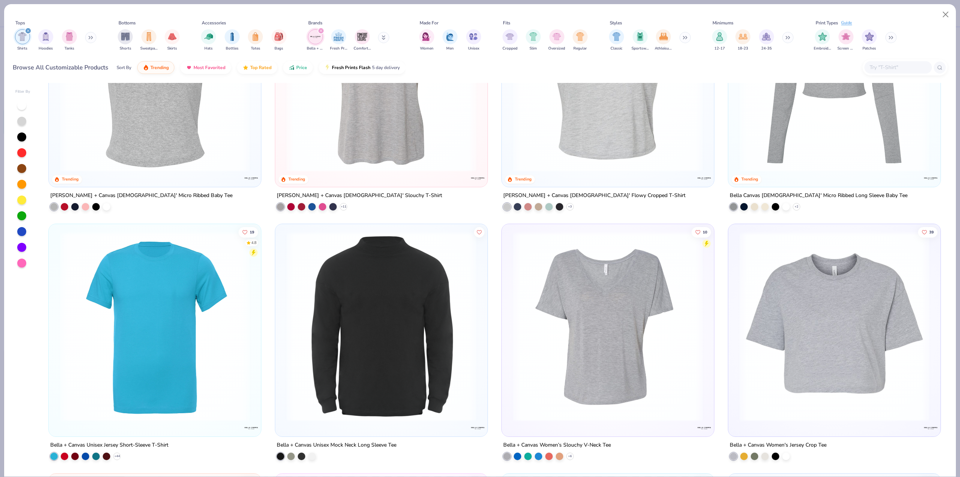
click at [187, 324] on img at bounding box center [154, 326] width 197 height 190
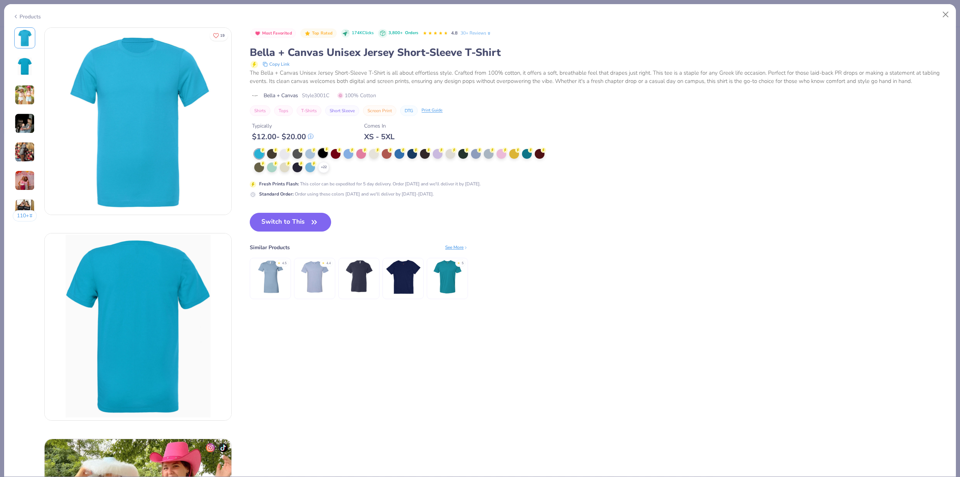
click at [326, 156] on div at bounding box center [323, 153] width 10 height 10
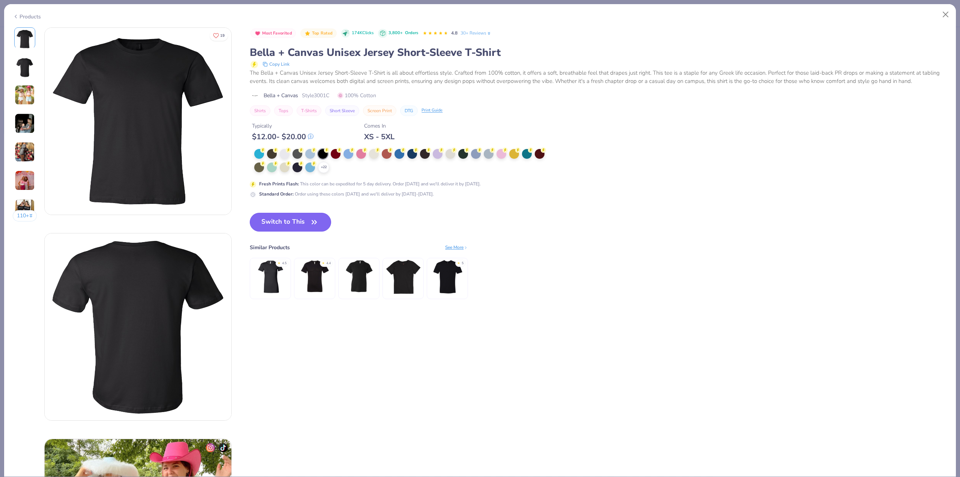
click at [309, 225] on button "Switch to This" at bounding box center [290, 222] width 81 height 19
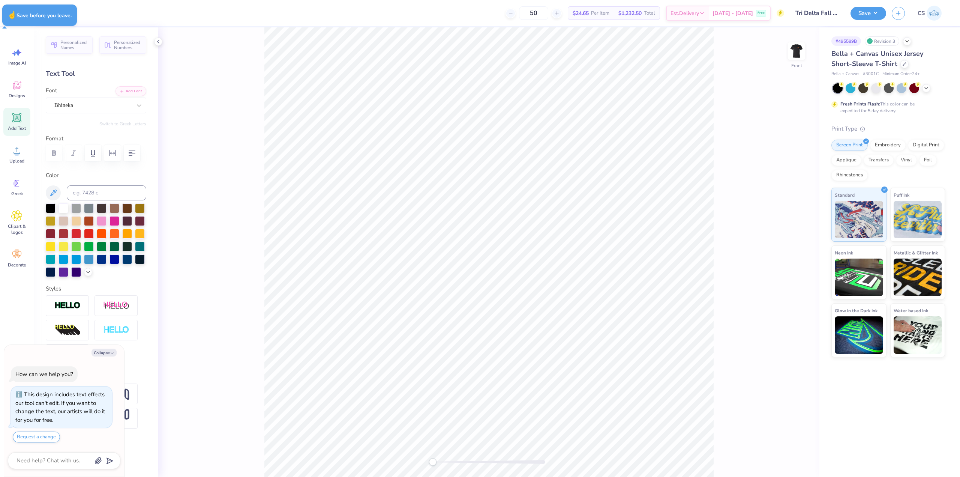
type textarea "x"
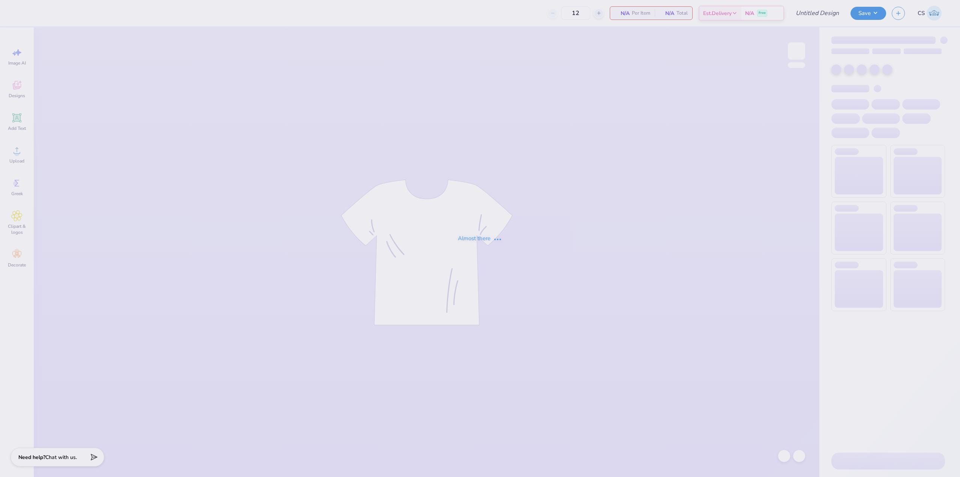
type input "Tri Delta Fall 25 Philo"
type input "24"
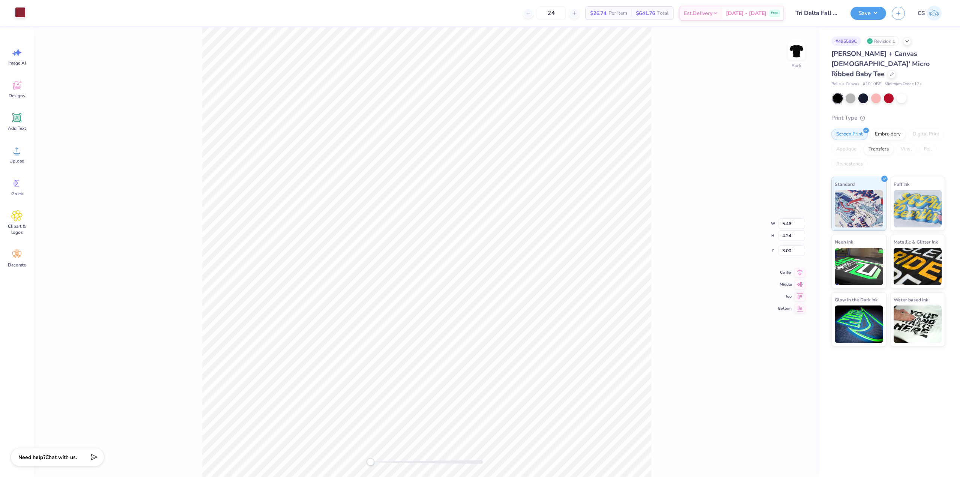
click at [24, 17] on div at bounding box center [20, 12] width 11 height 11
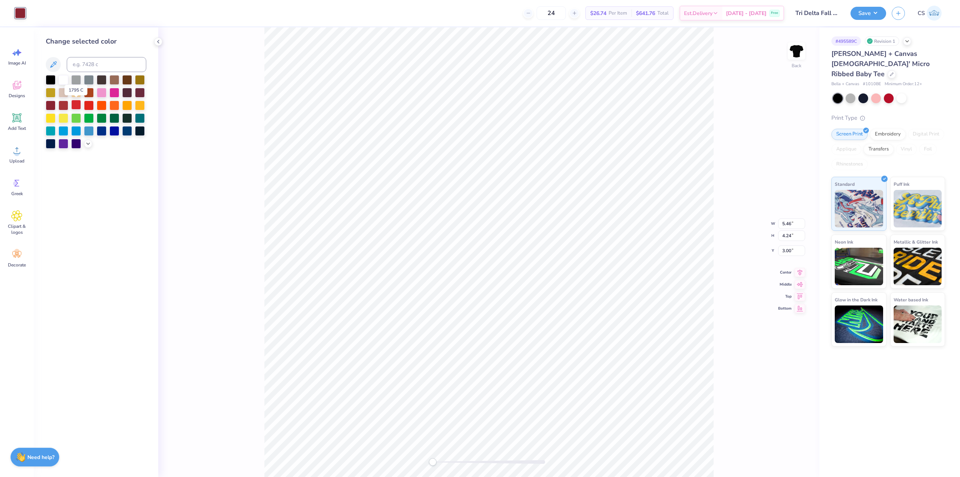
click at [74, 102] on div at bounding box center [76, 105] width 10 height 10
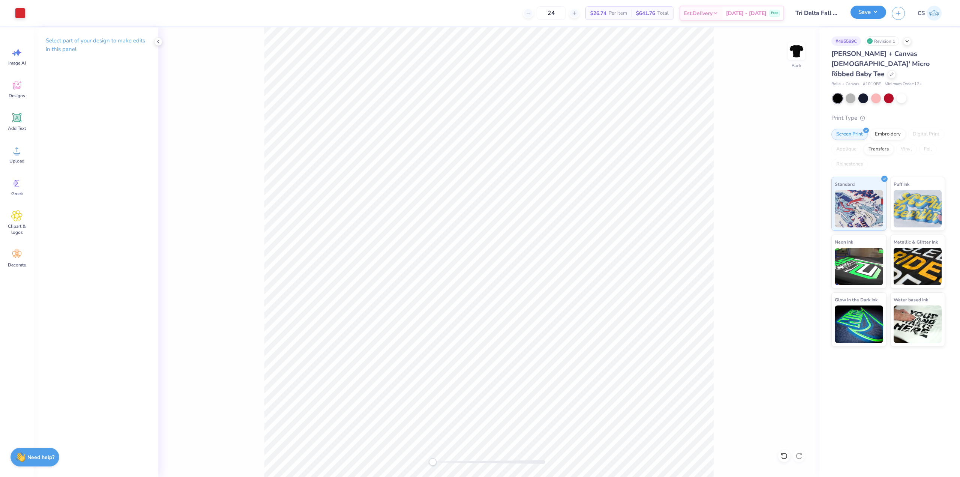
click at [879, 15] on button "Save" at bounding box center [869, 12] width 36 height 13
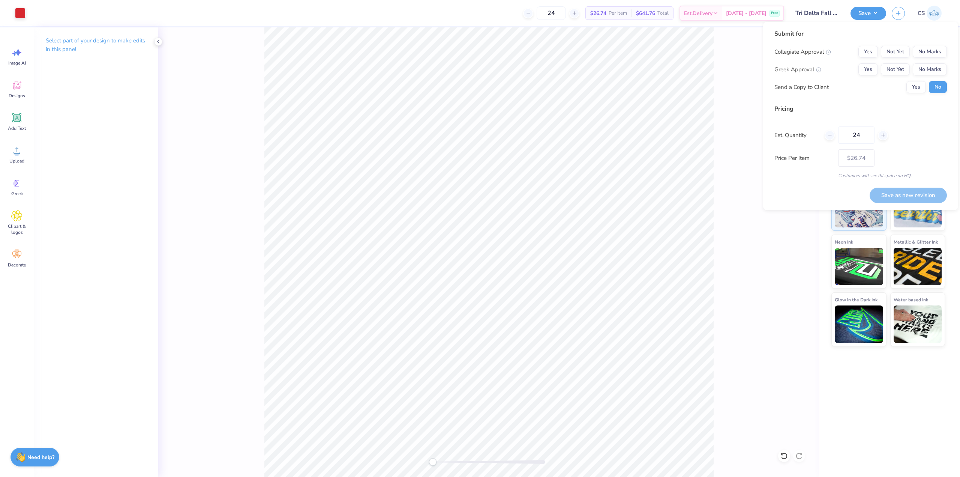
click at [719, 31] on div "Back" at bounding box center [488, 251] width 661 height 449
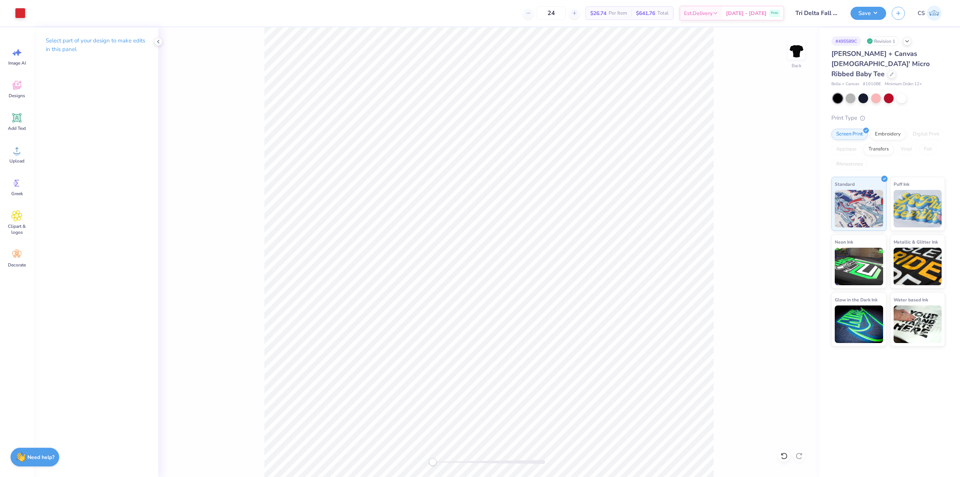
click at [873, 81] on span "# 1010BE" at bounding box center [872, 84] width 18 height 6
copy span "1010BE"
click at [888, 69] on div at bounding box center [892, 73] width 8 height 8
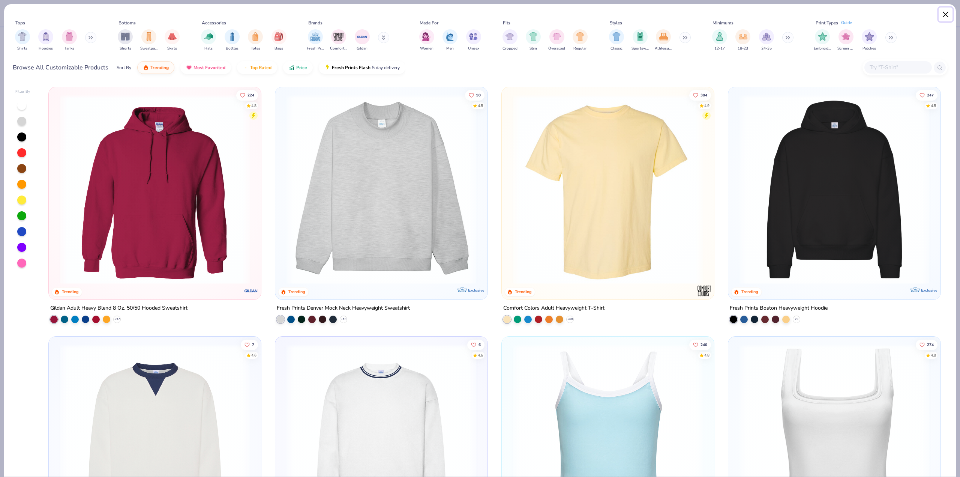
click at [945, 17] on button "Close" at bounding box center [946, 15] width 14 height 14
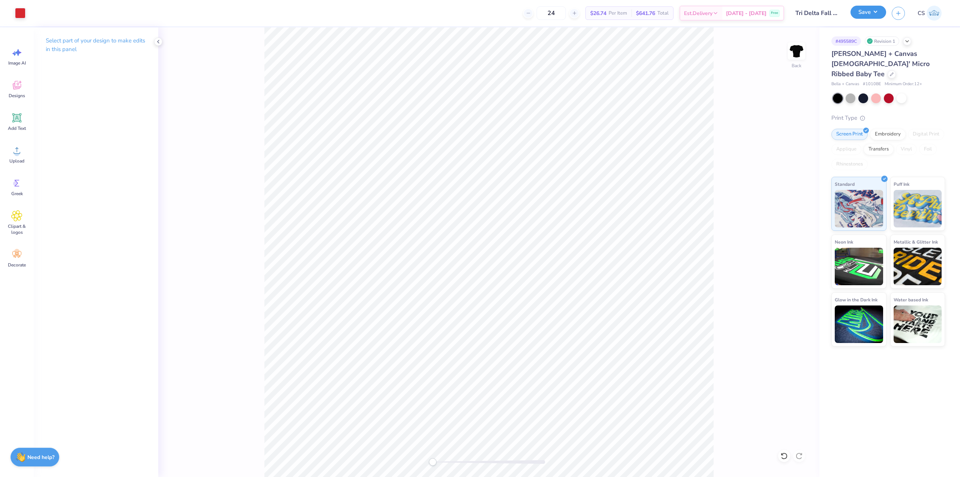
click at [873, 12] on button "Save" at bounding box center [869, 12] width 36 height 13
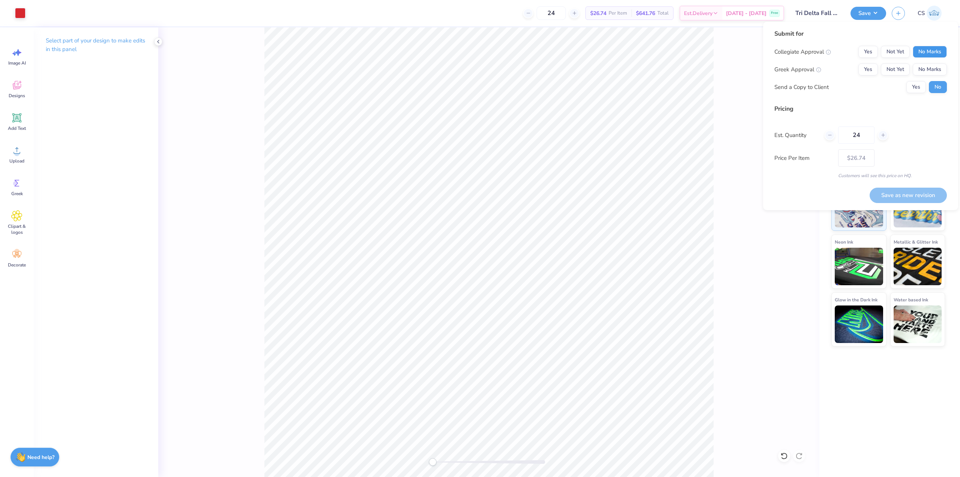
click at [930, 52] on button "No Marks" at bounding box center [930, 52] width 34 height 12
click at [936, 66] on button "No Marks" at bounding box center [930, 69] width 34 height 12
click at [870, 69] on button "Yes" at bounding box center [869, 69] width 20 height 12
click at [936, 191] on button "Save as new revision" at bounding box center [908, 195] width 77 height 15
click at [935, 191] on div "Save as new revision" at bounding box center [908, 195] width 77 height 15
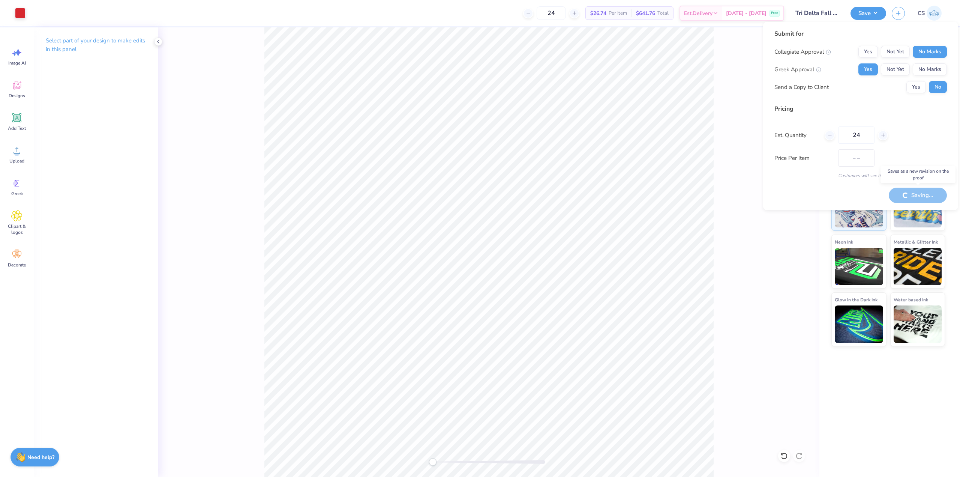
type input "$26.74"
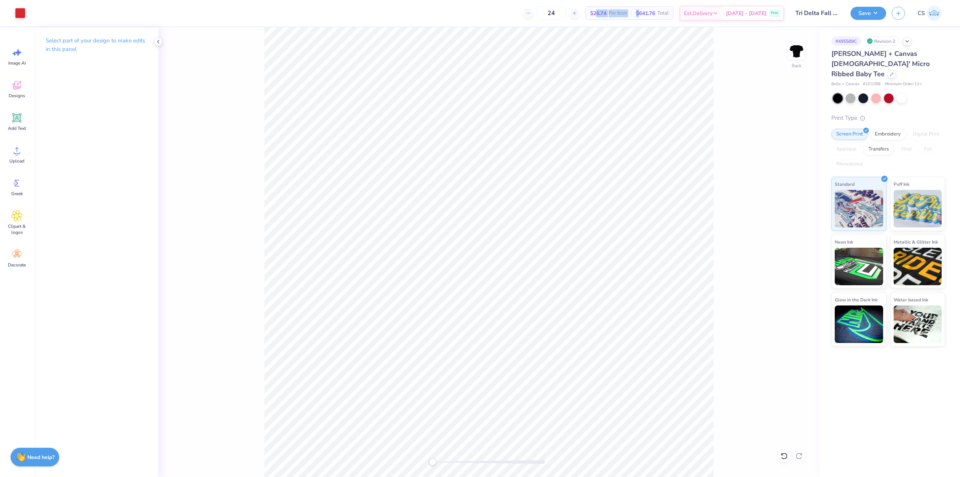
drag, startPoint x: 606, startPoint y: 17, endPoint x: 651, endPoint y: 20, distance: 45.5
click at [650, 20] on div "24 $26.74 Per Item $641.76 Total Est. Delivery Sep 22 - 25 Free" at bounding box center [407, 13] width 753 height 26
click at [577, 14] on icon at bounding box center [574, 13] width 5 height 5
click at [586, 15] on input "26" at bounding box center [575, 13] width 29 height 14
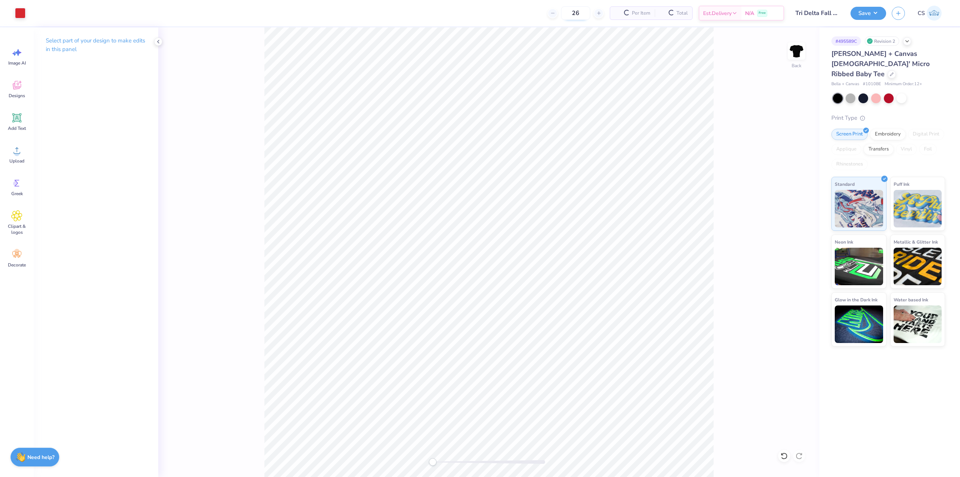
click at [586, 16] on input "26" at bounding box center [575, 13] width 29 height 14
click at [592, 15] on div "26" at bounding box center [576, 13] width 56 height 14
click at [596, 15] on div "$25.43 Per Item" at bounding box center [609, 13] width 46 height 13
click at [577, 14] on icon at bounding box center [574, 13] width 5 height 5
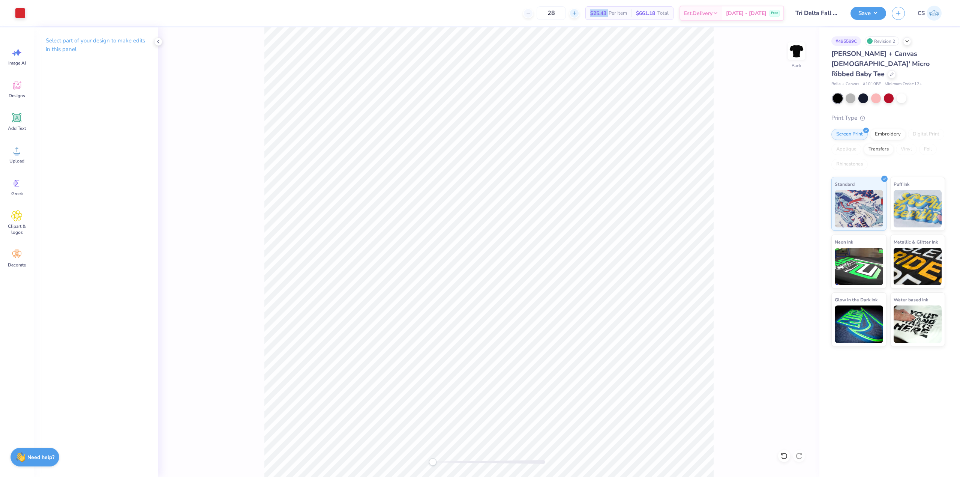
click at [577, 14] on icon at bounding box center [574, 13] width 5 height 5
click at [580, 14] on div "31" at bounding box center [551, 13] width 56 height 14
click at [577, 14] on icon at bounding box center [574, 13] width 5 height 5
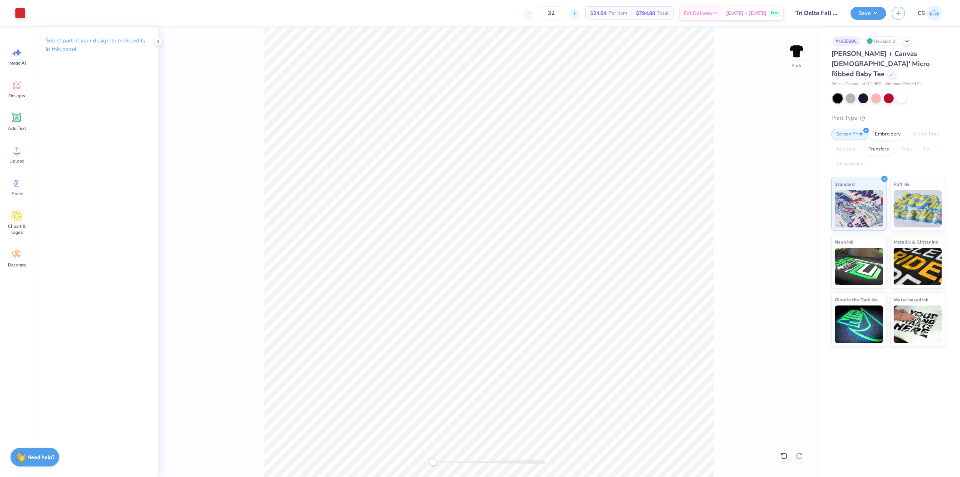
click at [577, 14] on icon at bounding box center [574, 13] width 5 height 5
type input "35"
click at [585, 14] on div "35" at bounding box center [576, 13] width 56 height 14
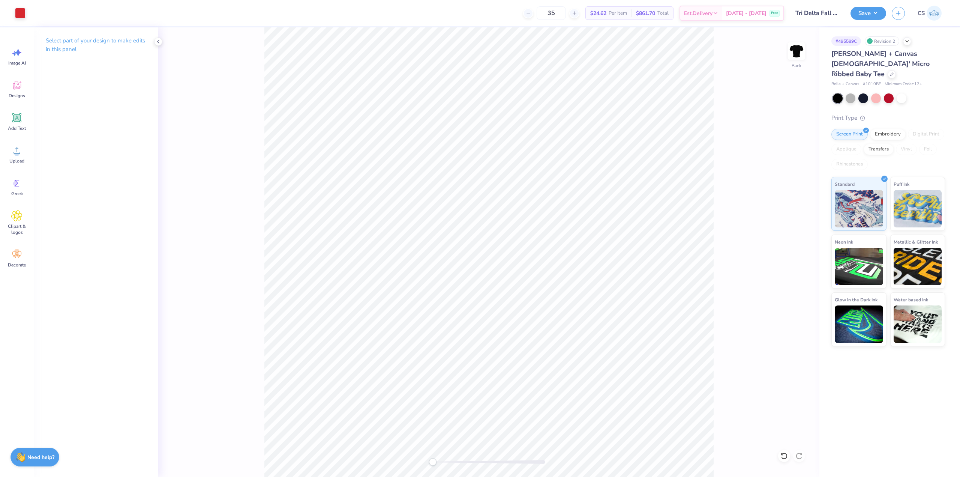
click at [599, 16] on div "$24.62 Per Item" at bounding box center [609, 13] width 46 height 13
click at [598, 18] on div "$24.62 Per Item" at bounding box center [609, 13] width 46 height 13
click at [886, 13] on div "Save CS" at bounding box center [906, 13] width 110 height 26
click at [876, 13] on button "Save" at bounding box center [869, 12] width 36 height 13
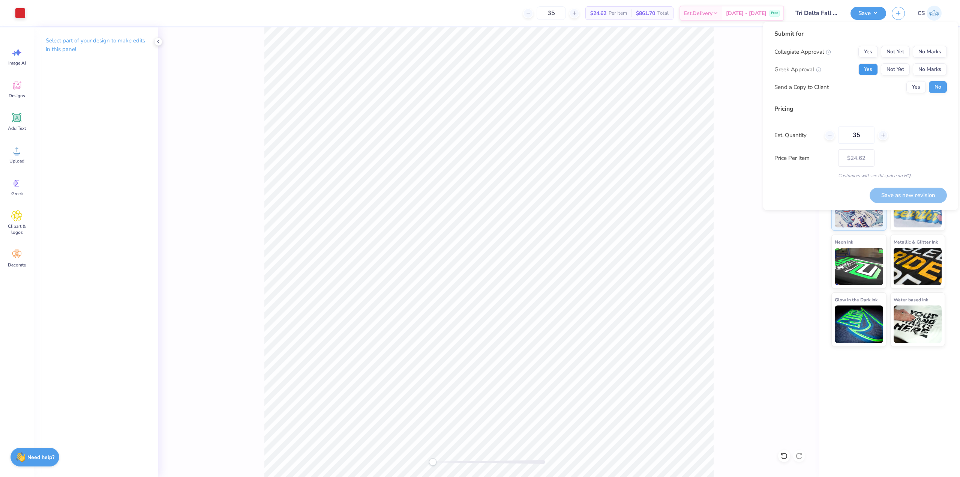
click at [870, 70] on button "Yes" at bounding box center [869, 69] width 20 height 12
click at [920, 53] on button "No Marks" at bounding box center [930, 52] width 34 height 12
click at [903, 197] on button "Save as new revision" at bounding box center [908, 195] width 77 height 15
type input "$24.62"
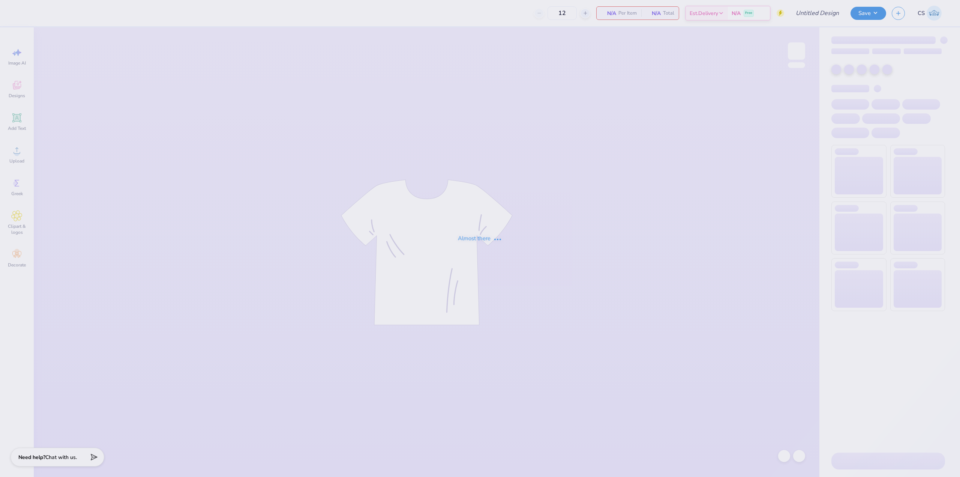
type input "Tri Delta Fall 25 Philo"
type input "50"
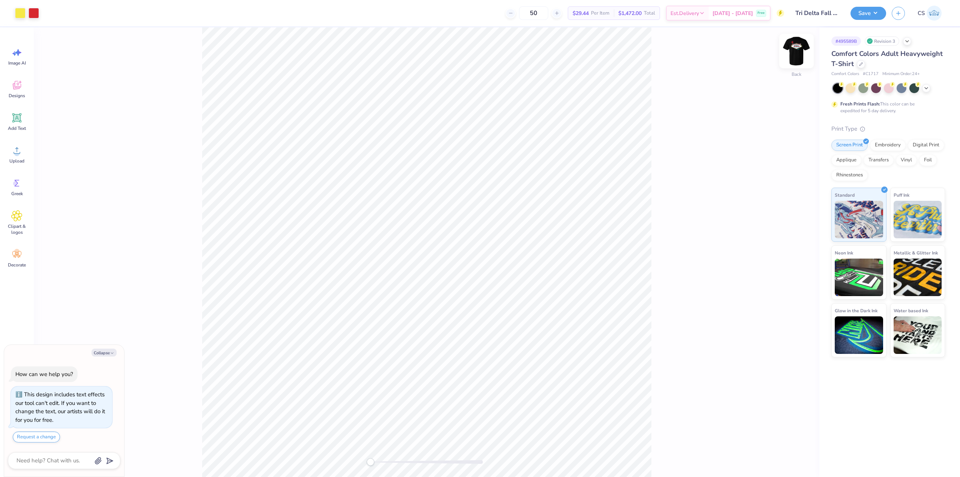
click at [799, 62] on div "Back" at bounding box center [796, 55] width 17 height 27
click at [791, 63] on div at bounding box center [797, 51] width 35 height 35
click at [858, 63] on div at bounding box center [861, 63] width 8 height 8
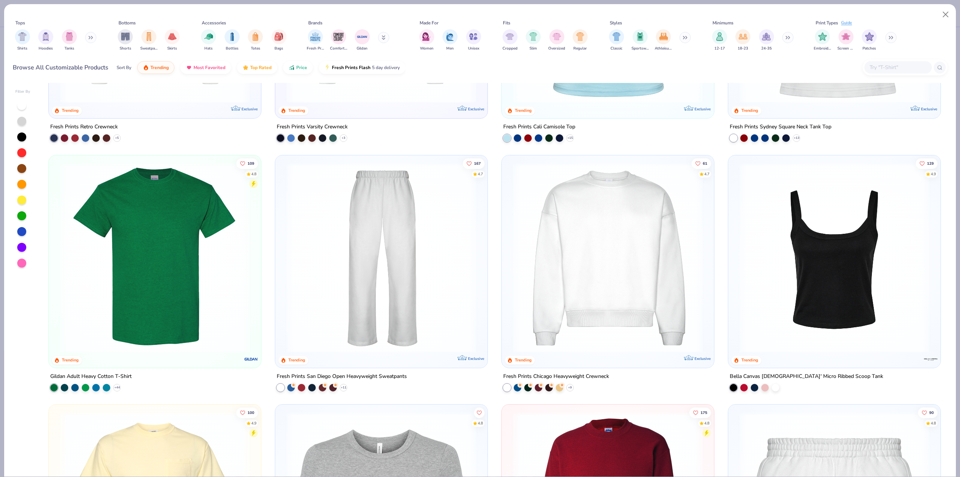
scroll to position [450, 0]
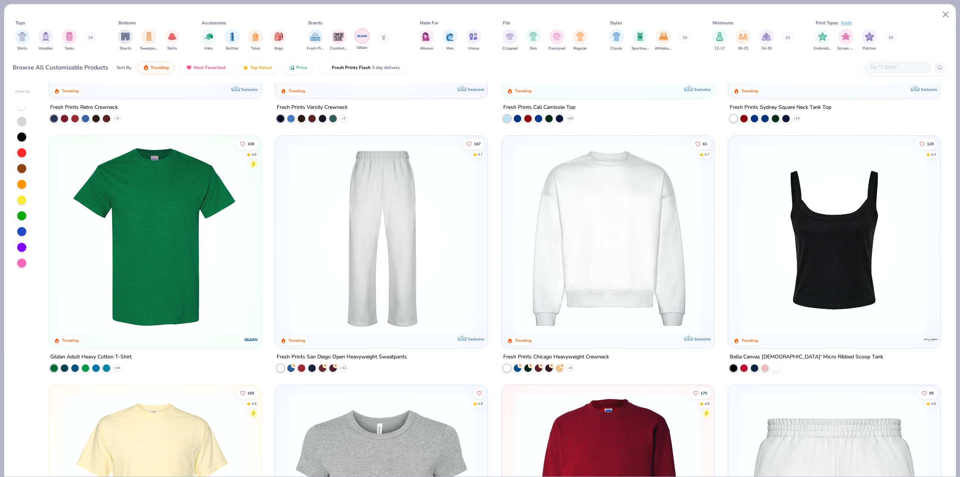
click at [361, 42] on div "filter for Gildan" at bounding box center [362, 36] width 15 height 15
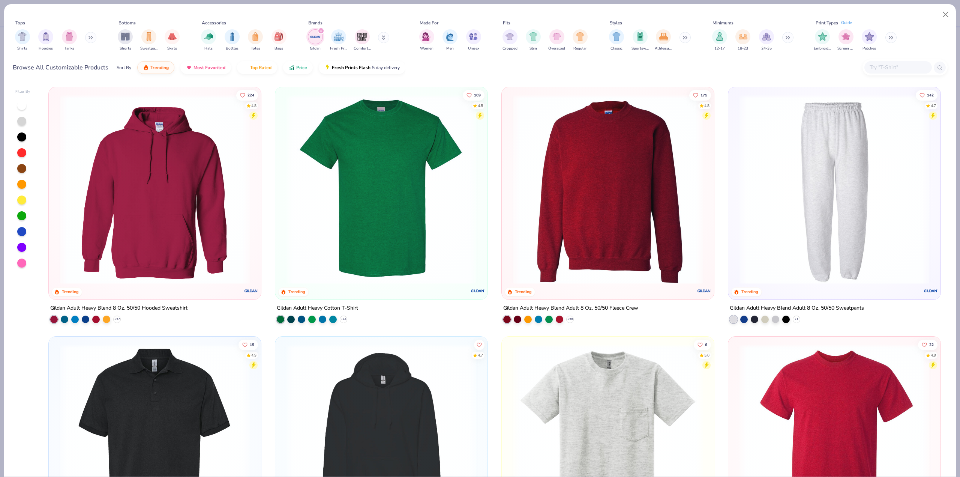
click at [391, 170] on img at bounding box center [381, 190] width 197 height 190
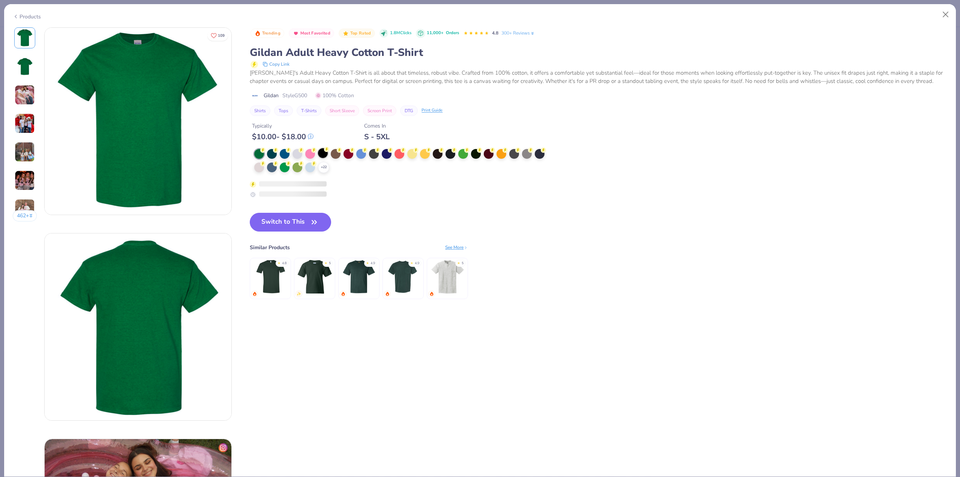
click at [323, 153] on div at bounding box center [323, 153] width 10 height 10
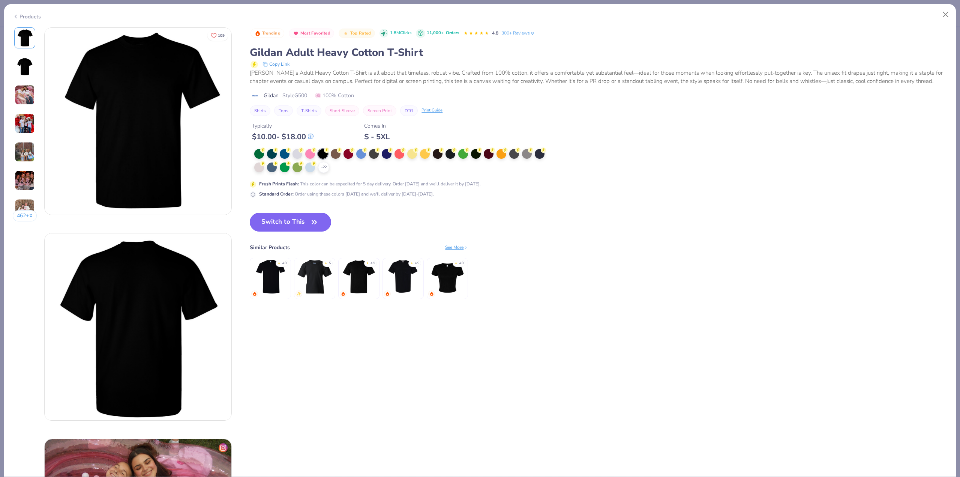
click at [307, 223] on button "Switch to This" at bounding box center [290, 222] width 81 height 19
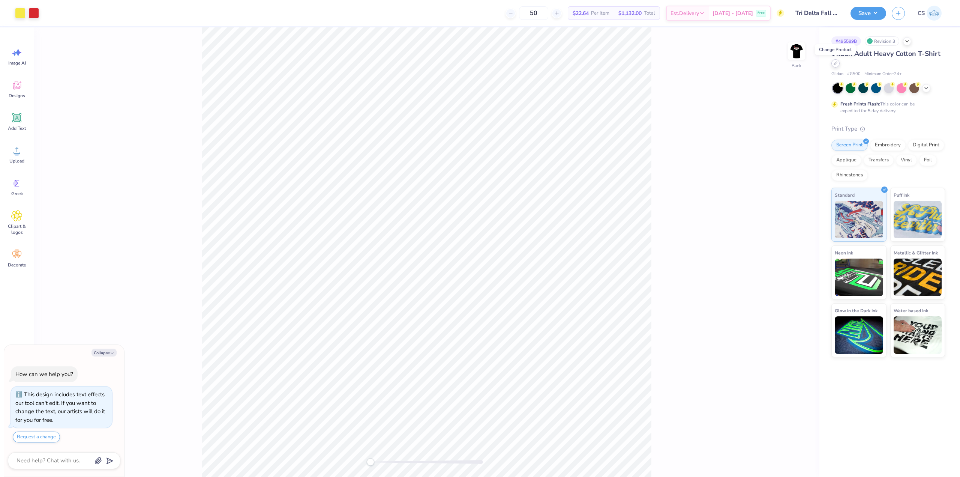
click at [835, 62] on icon at bounding box center [836, 64] width 4 height 4
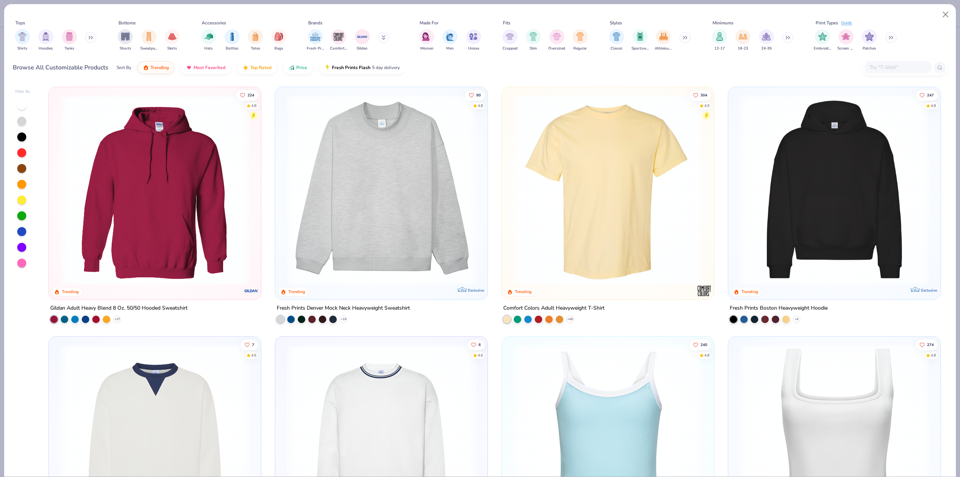
click at [126, 234] on img at bounding box center [154, 190] width 197 height 190
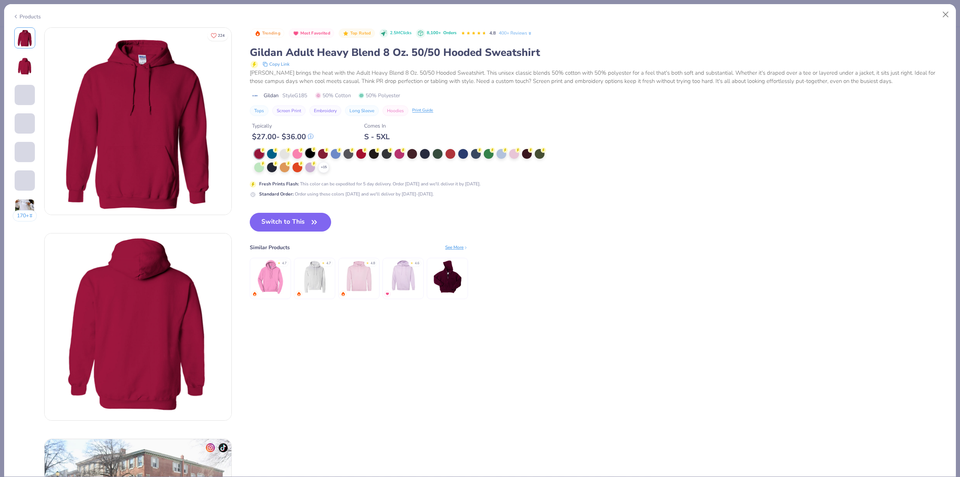
click at [313, 153] on div at bounding box center [310, 153] width 10 height 10
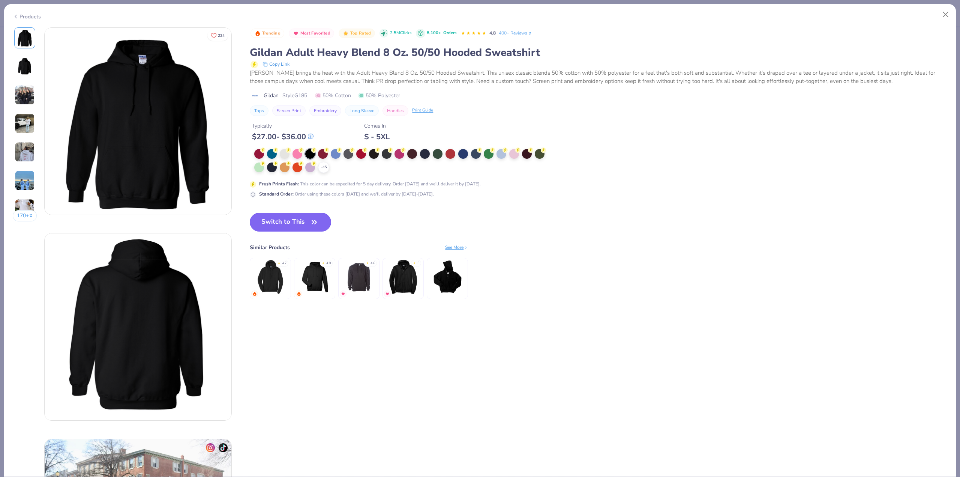
click at [303, 224] on button "Switch to This" at bounding box center [290, 222] width 81 height 19
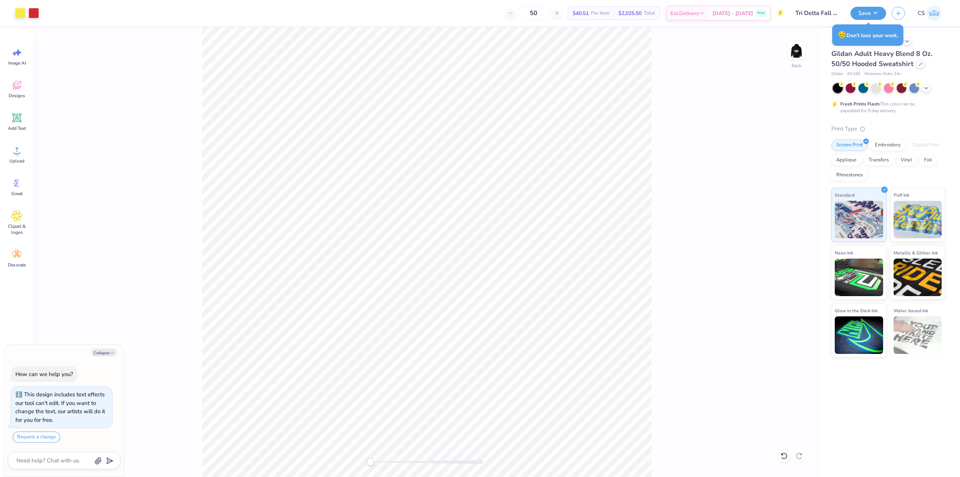
type textarea "x"
